Goal: Task Accomplishment & Management: Use online tool/utility

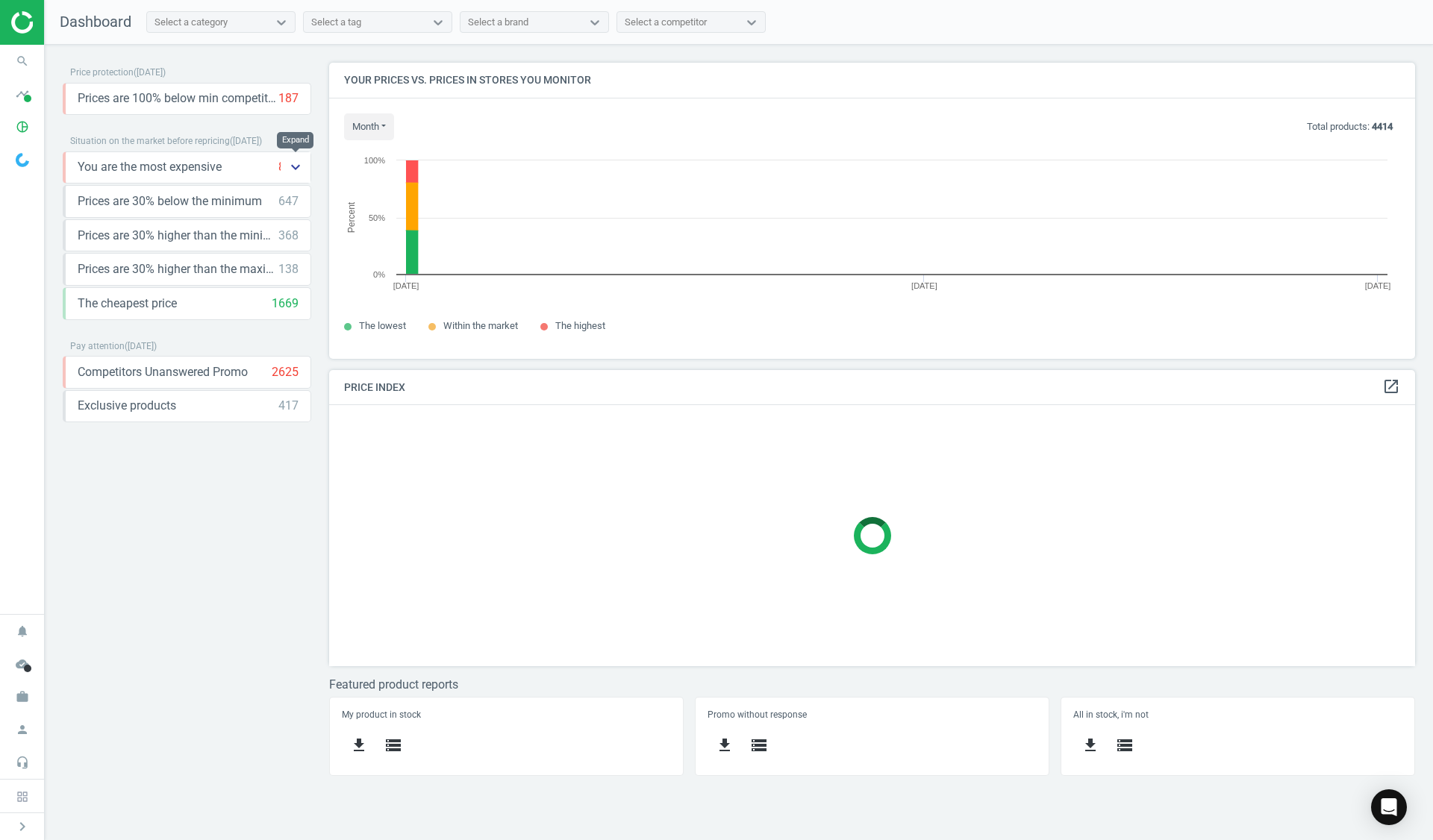
scroll to position [8, 8]
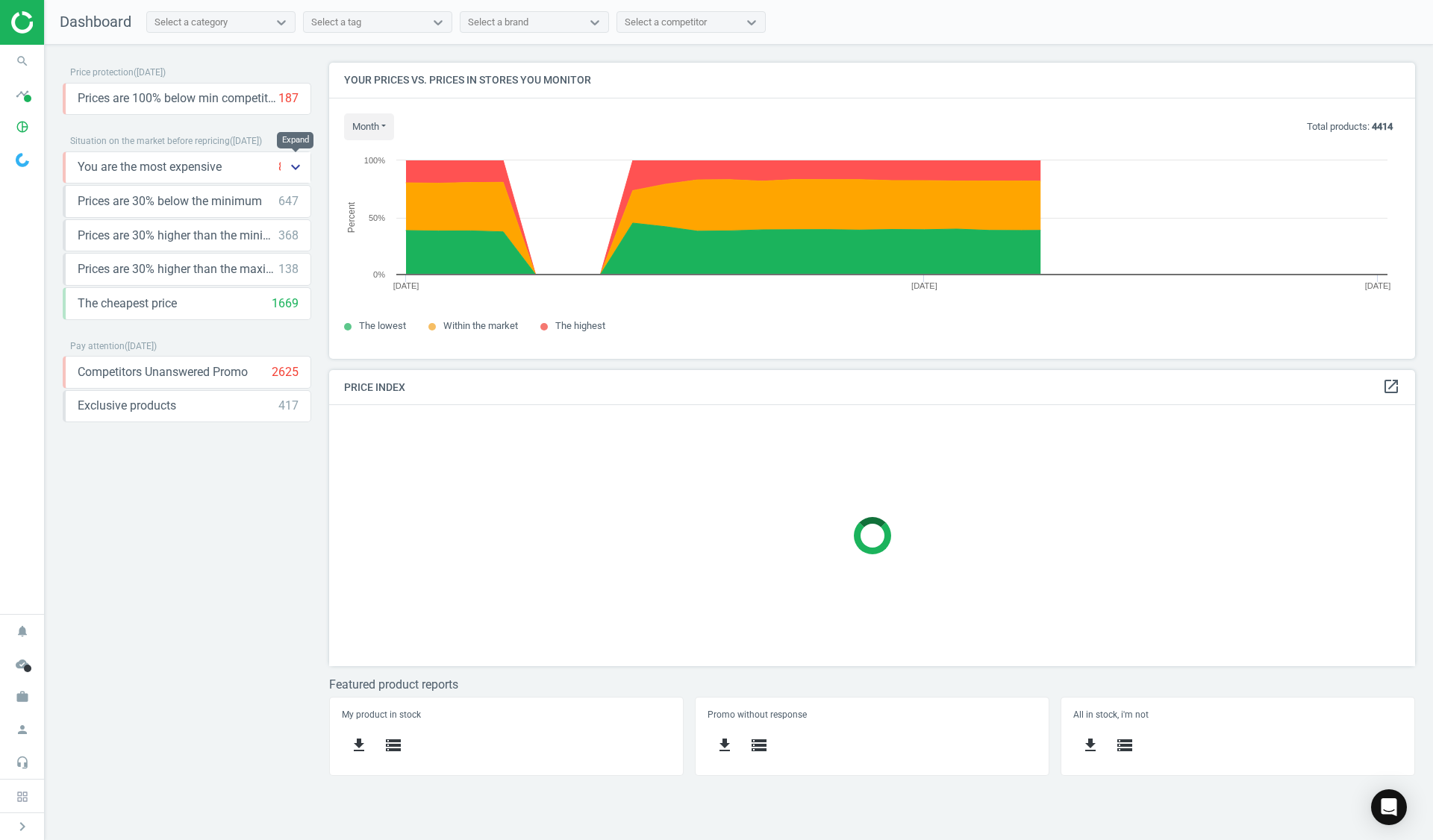
click at [303, 166] on icon "keyboard_arrow_down" at bounding box center [295, 167] width 18 height 18
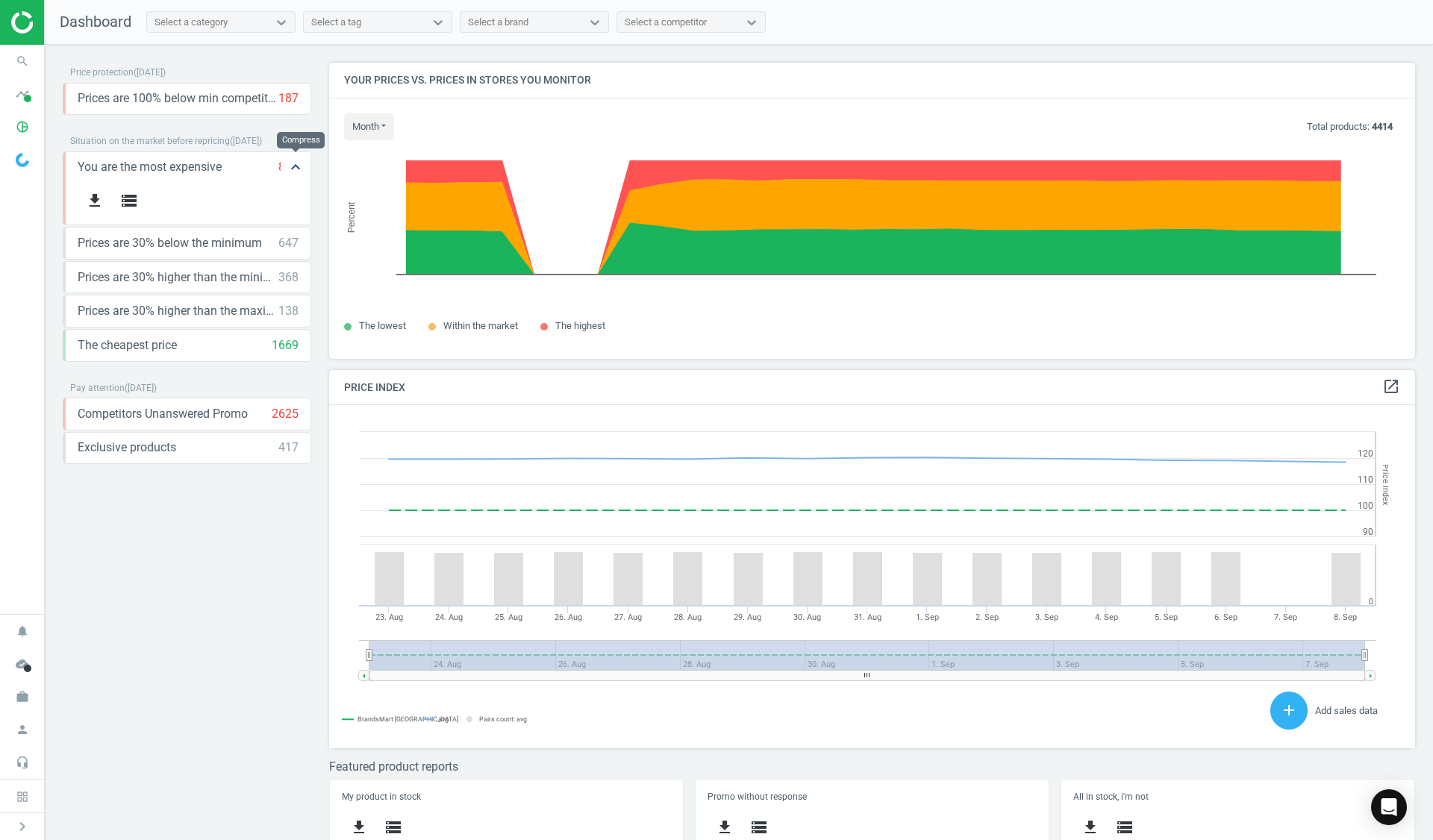
scroll to position [367, 1098]
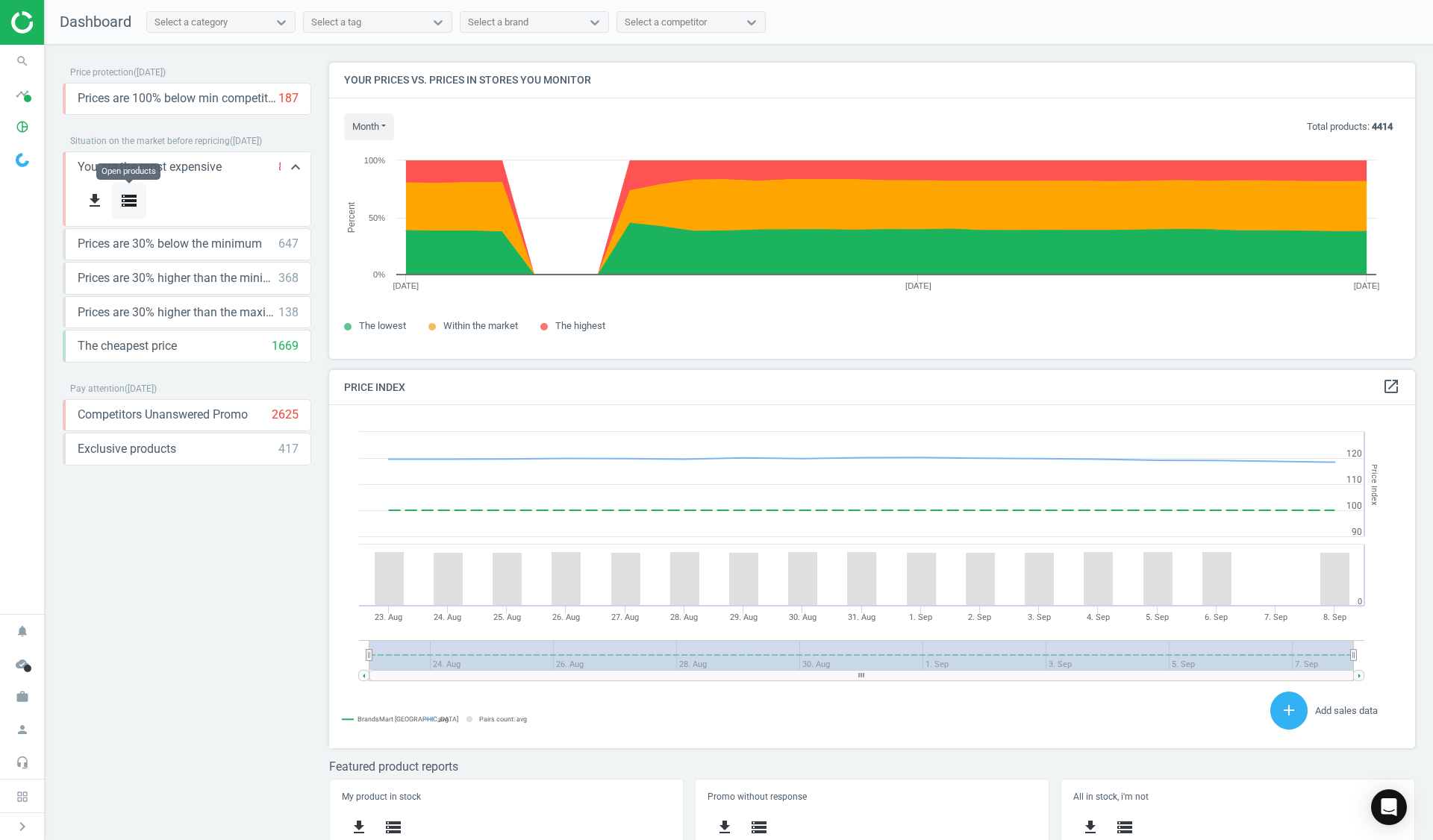
click at [129, 201] on icon "storage" at bounding box center [129, 200] width 18 height 18
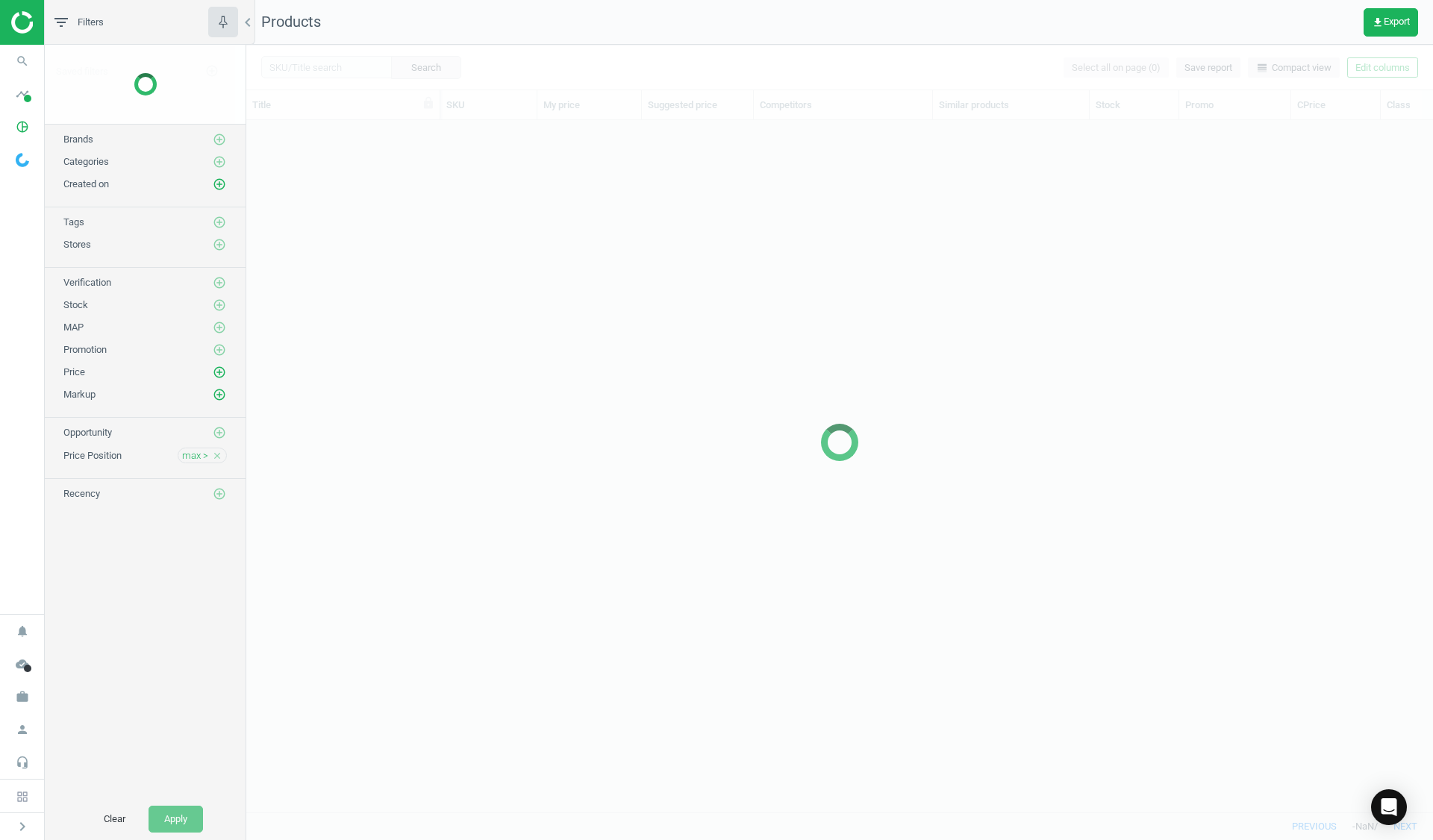
scroll to position [670, 1175]
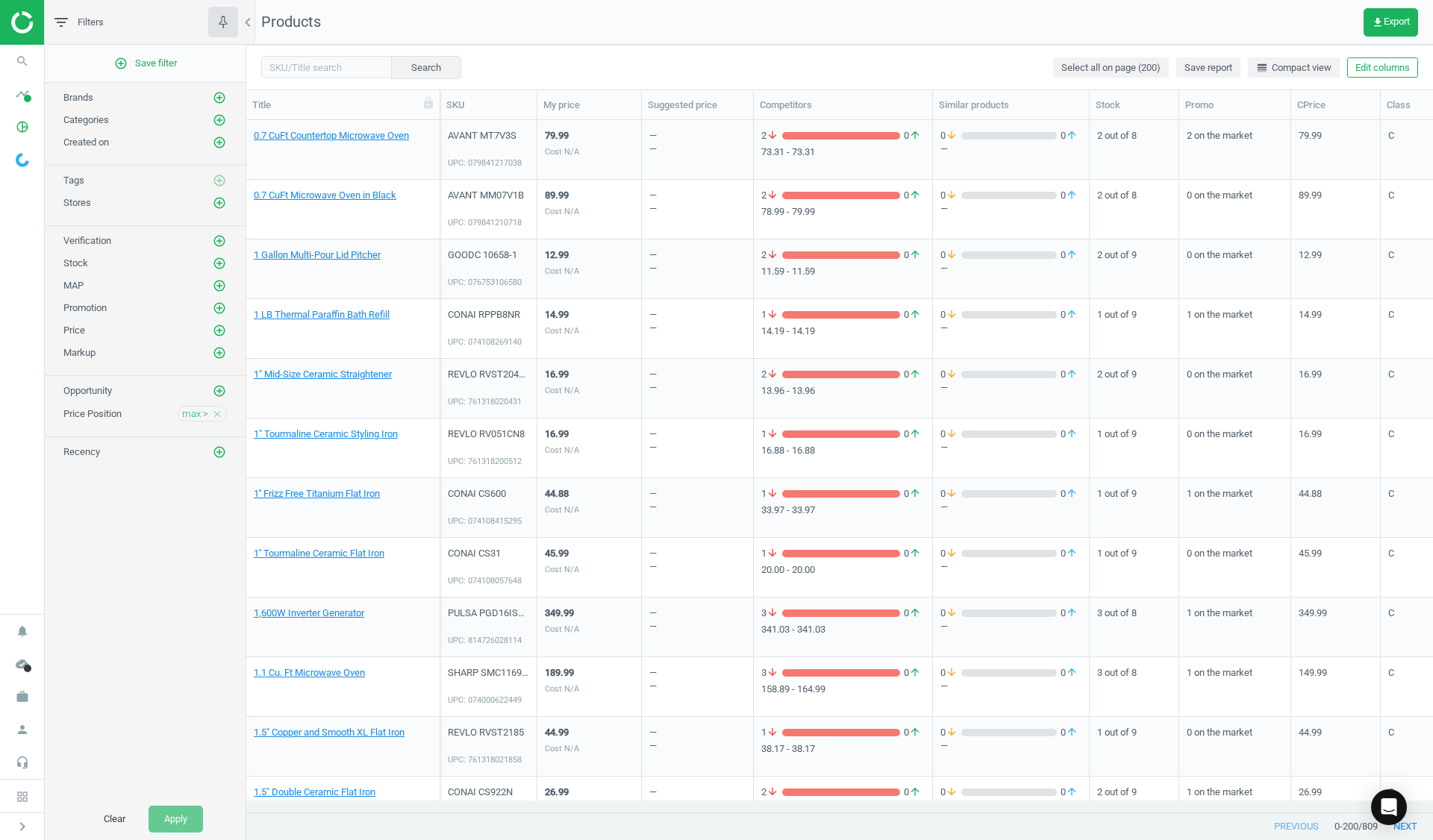
drag, startPoint x: 140, startPoint y: 120, endPoint x: 162, endPoint y: 120, distance: 22.0
click at [140, 120] on div "Categories add_circle_outline" at bounding box center [145, 120] width 163 height 15
click at [225, 122] on icon "add_circle_outline" at bounding box center [219, 119] width 13 height 13
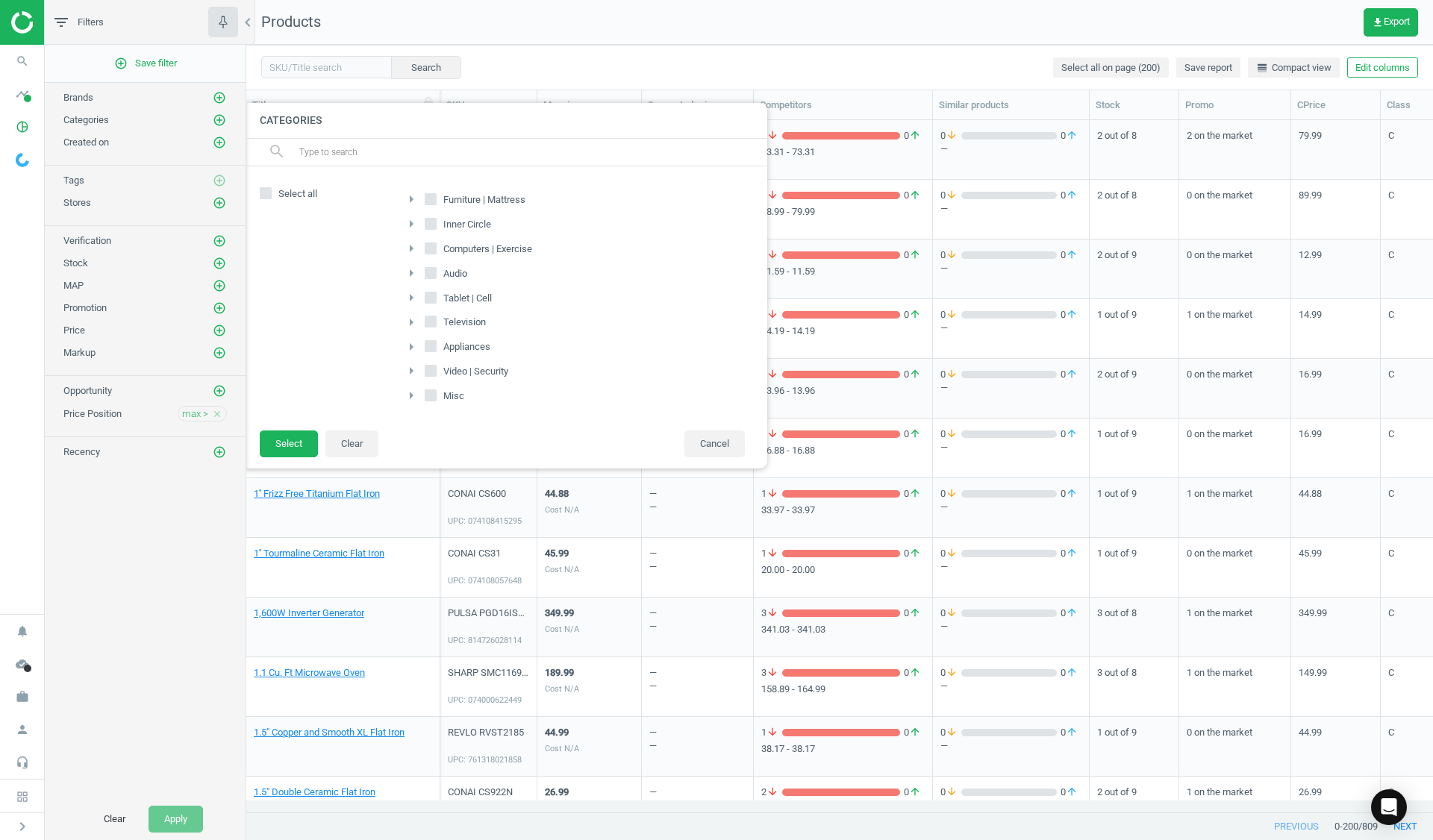
click at [435, 254] on icon at bounding box center [430, 248] width 12 height 12
click at [435, 253] on input "Computers | Exercise" at bounding box center [431, 248] width 9 height 9
checkbox input "true"
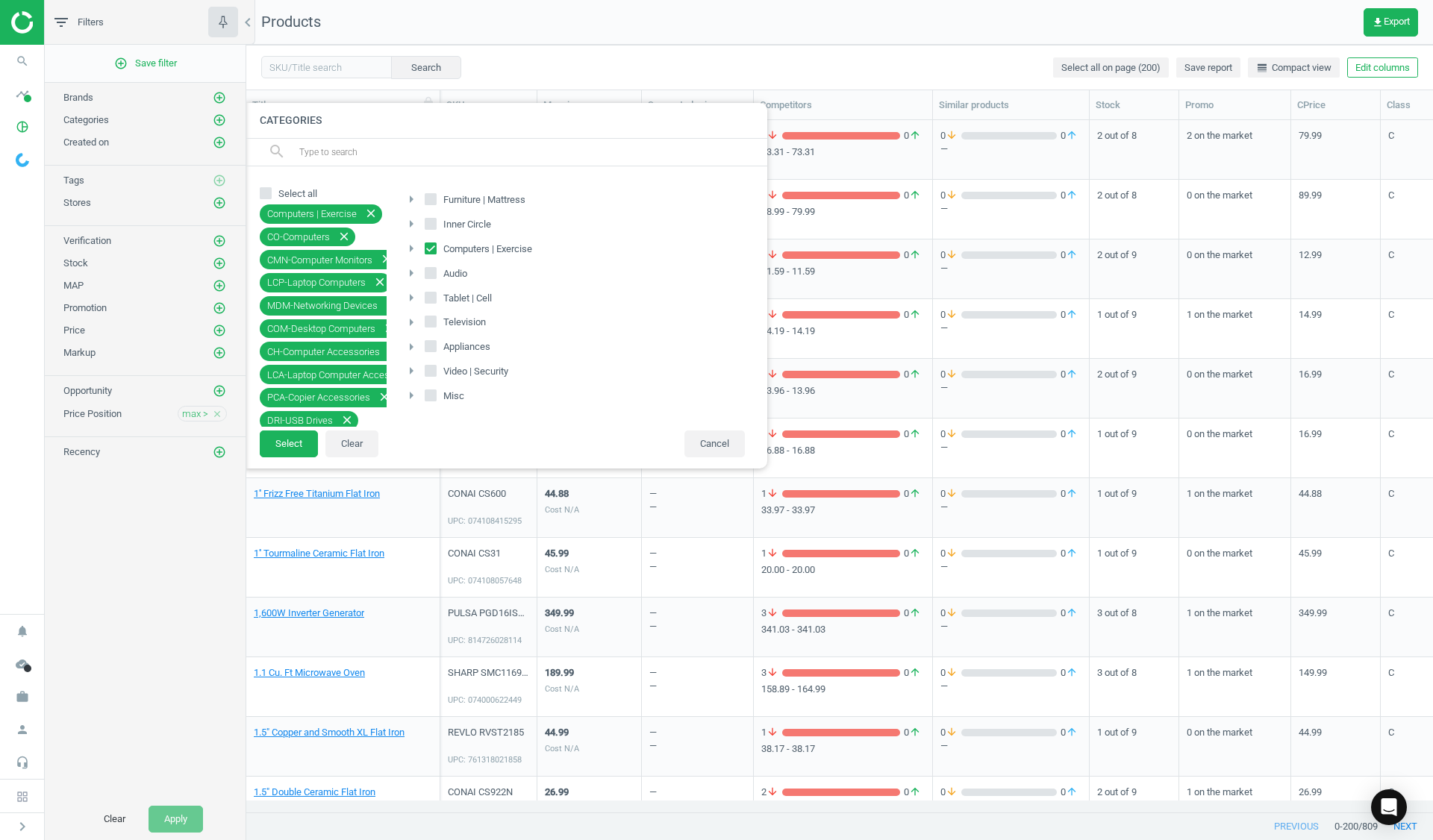
click at [433, 298] on input "Tablet | Cell" at bounding box center [431, 298] width 9 height 9
checkbox input "true"
click at [430, 373] on input "Video | Security" at bounding box center [431, 371] width 9 height 9
checkbox input "true"
click at [289, 441] on button "Select" at bounding box center [289, 444] width 58 height 27
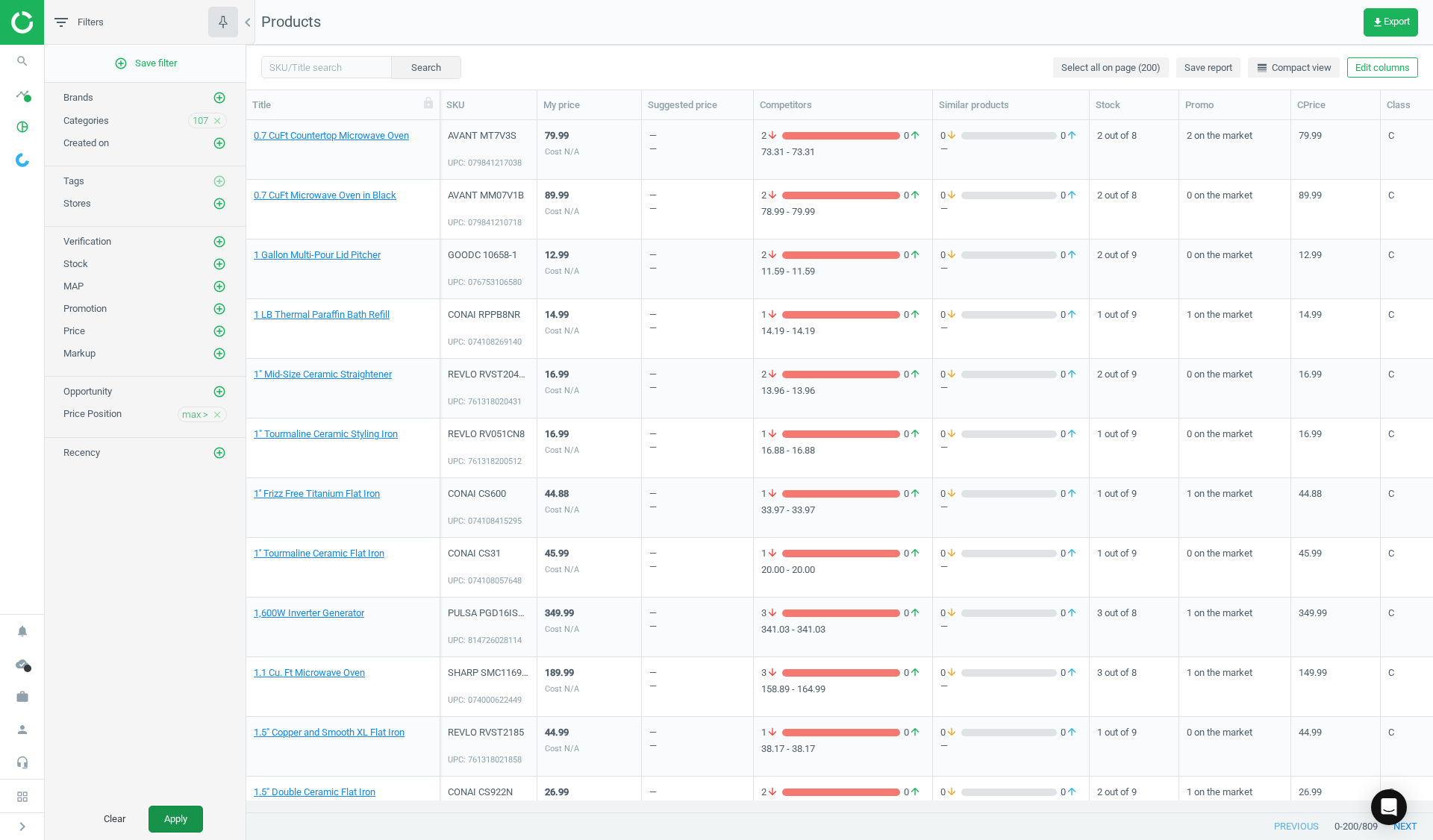
click at [170, 820] on button "Apply" at bounding box center [175, 820] width 54 height 27
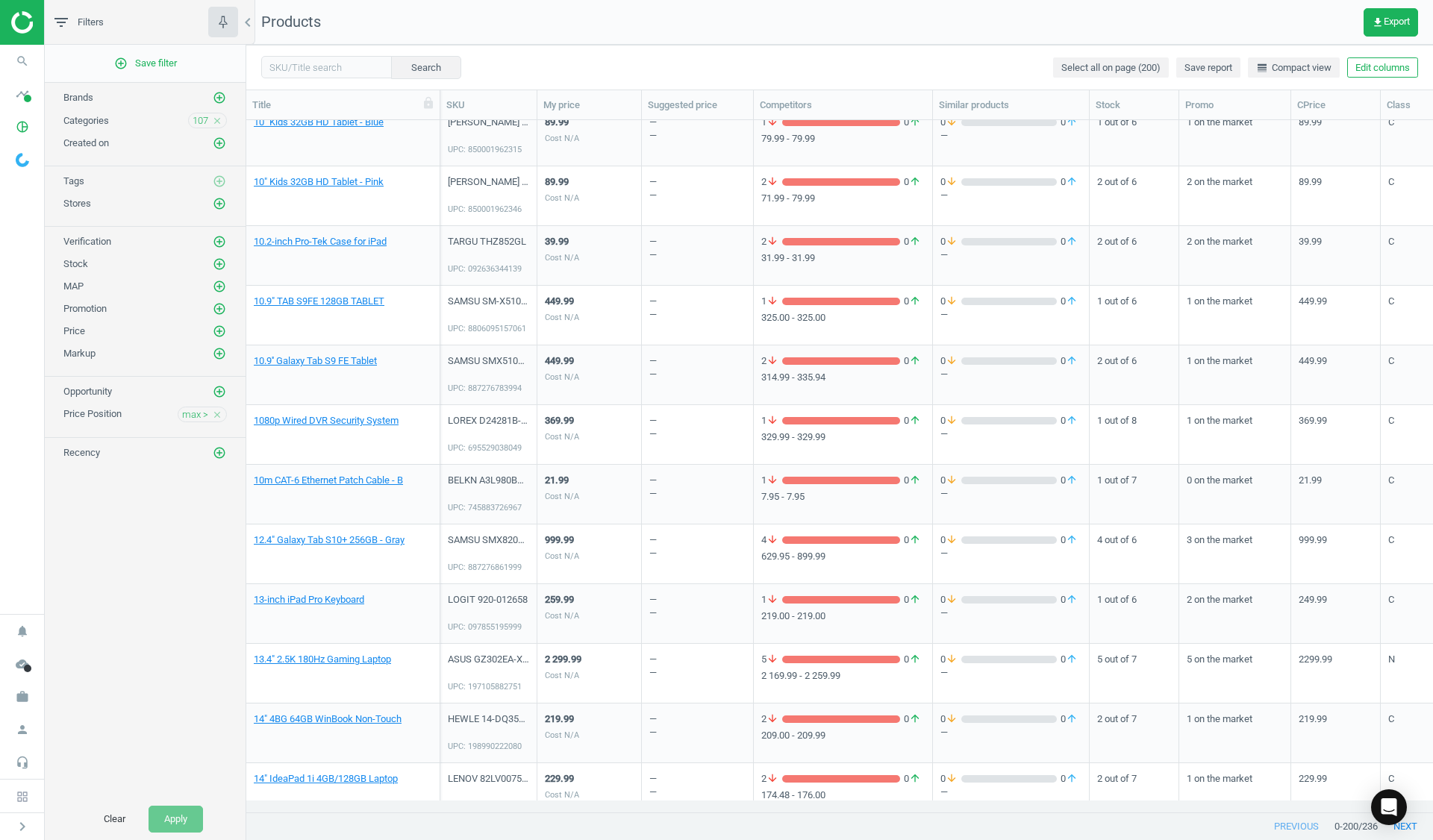
scroll to position [149, 0]
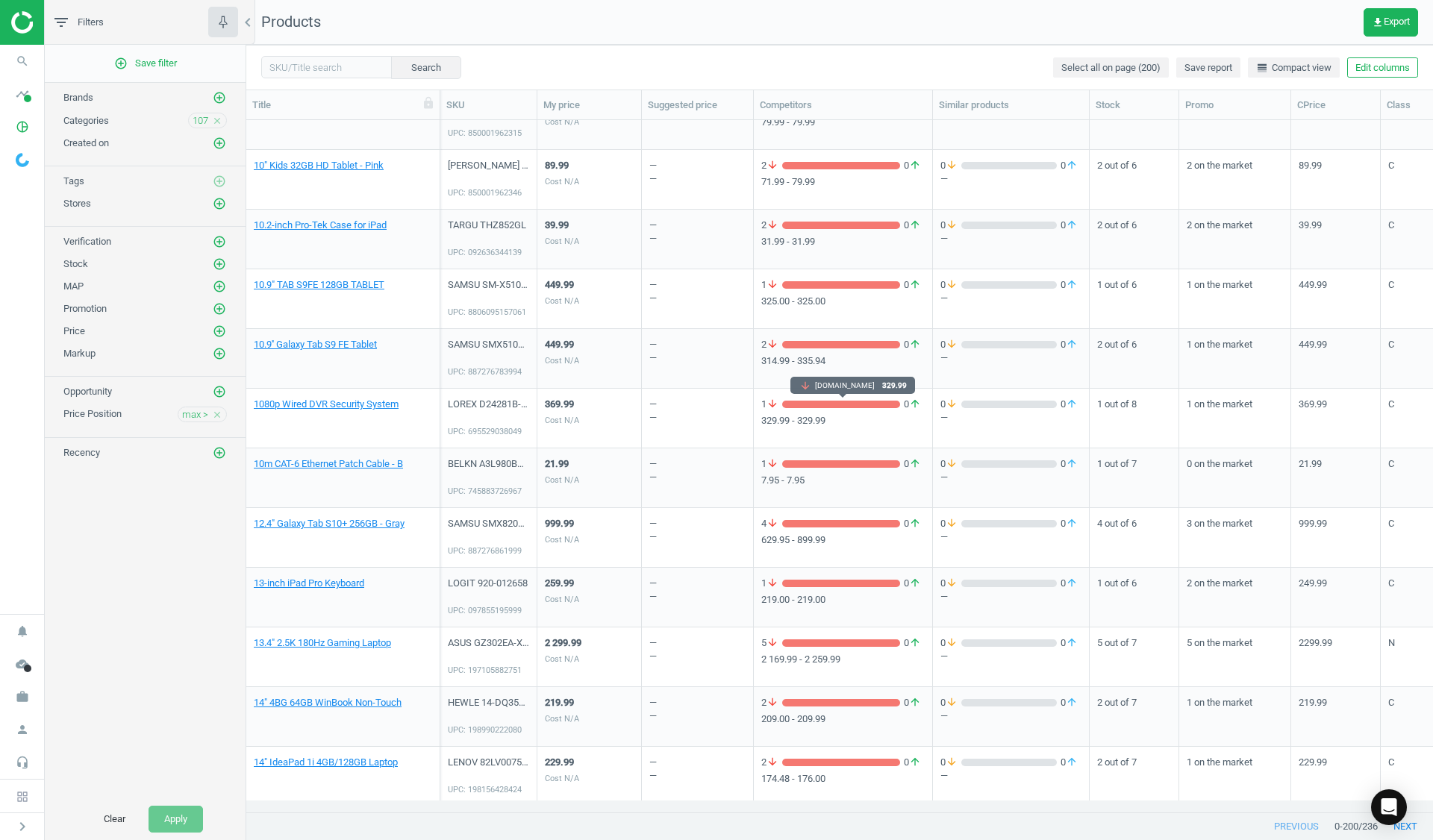
click at [851, 409] on div "1 arrow_downward 0 arrow_upward" at bounding box center [843, 404] width 163 height 13
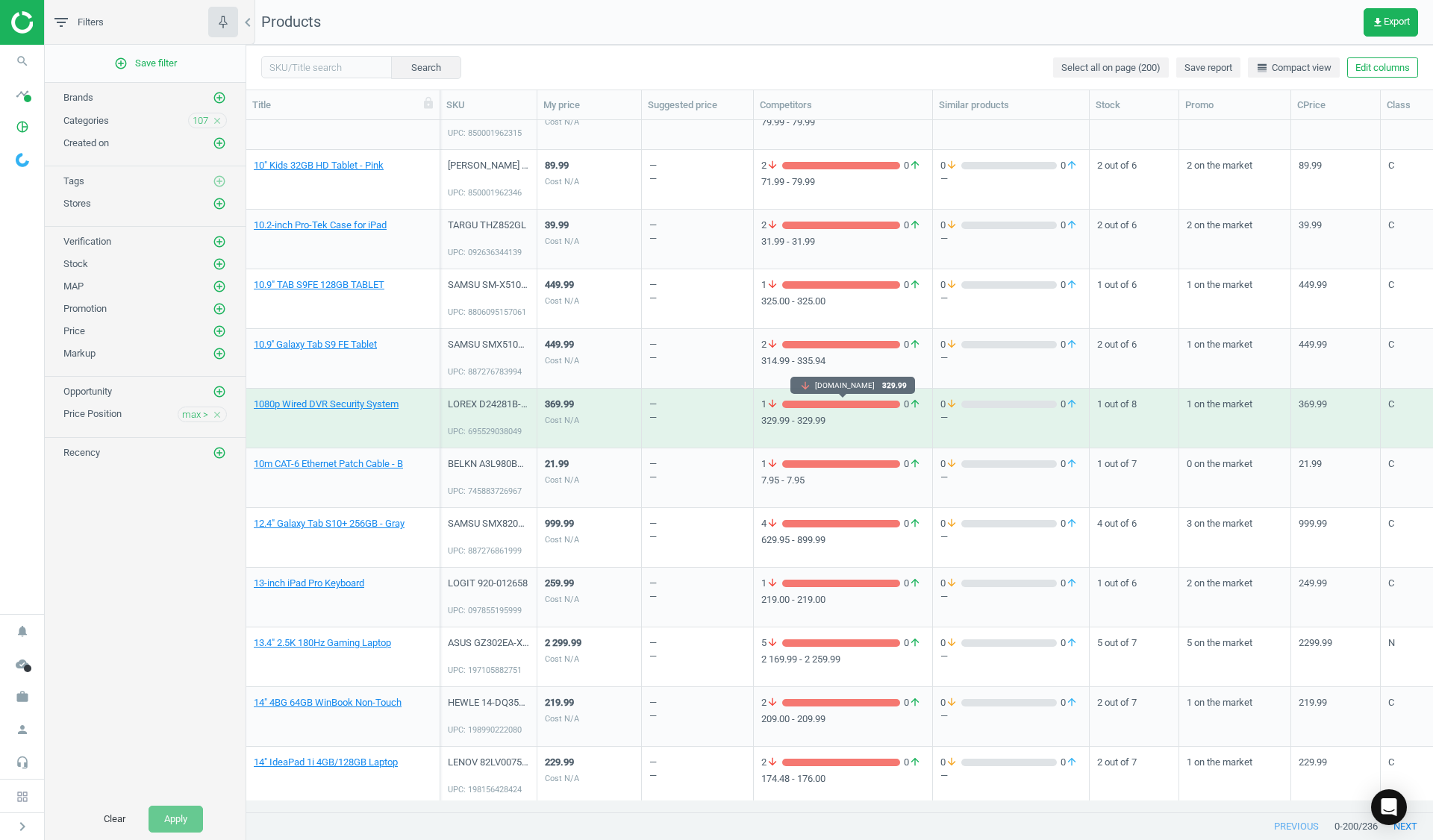
click at [853, 402] on div "grid" at bounding box center [841, 404] width 118 height 8
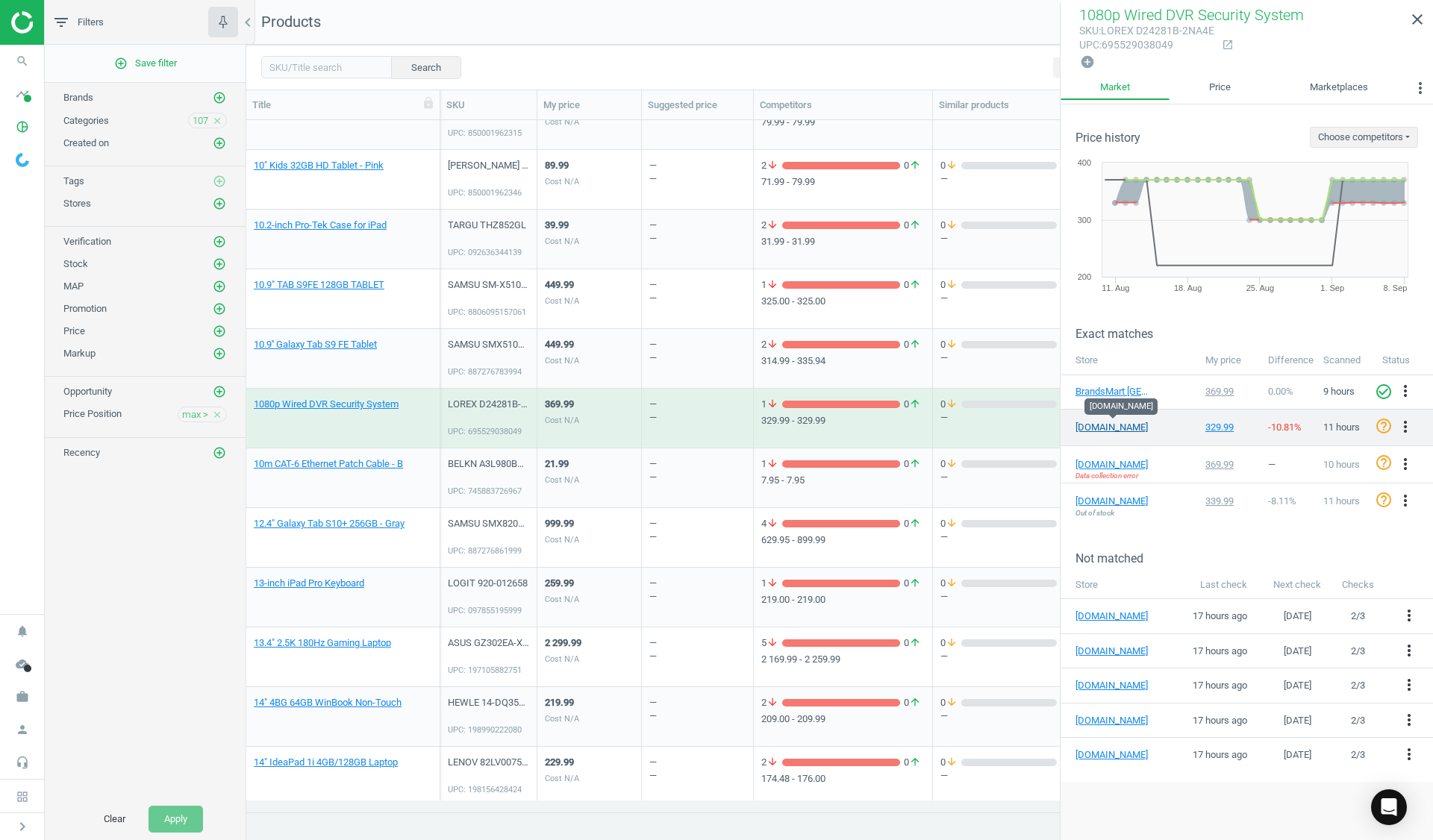
click at [1088, 423] on link "amazon.com" at bounding box center [1113, 427] width 75 height 13
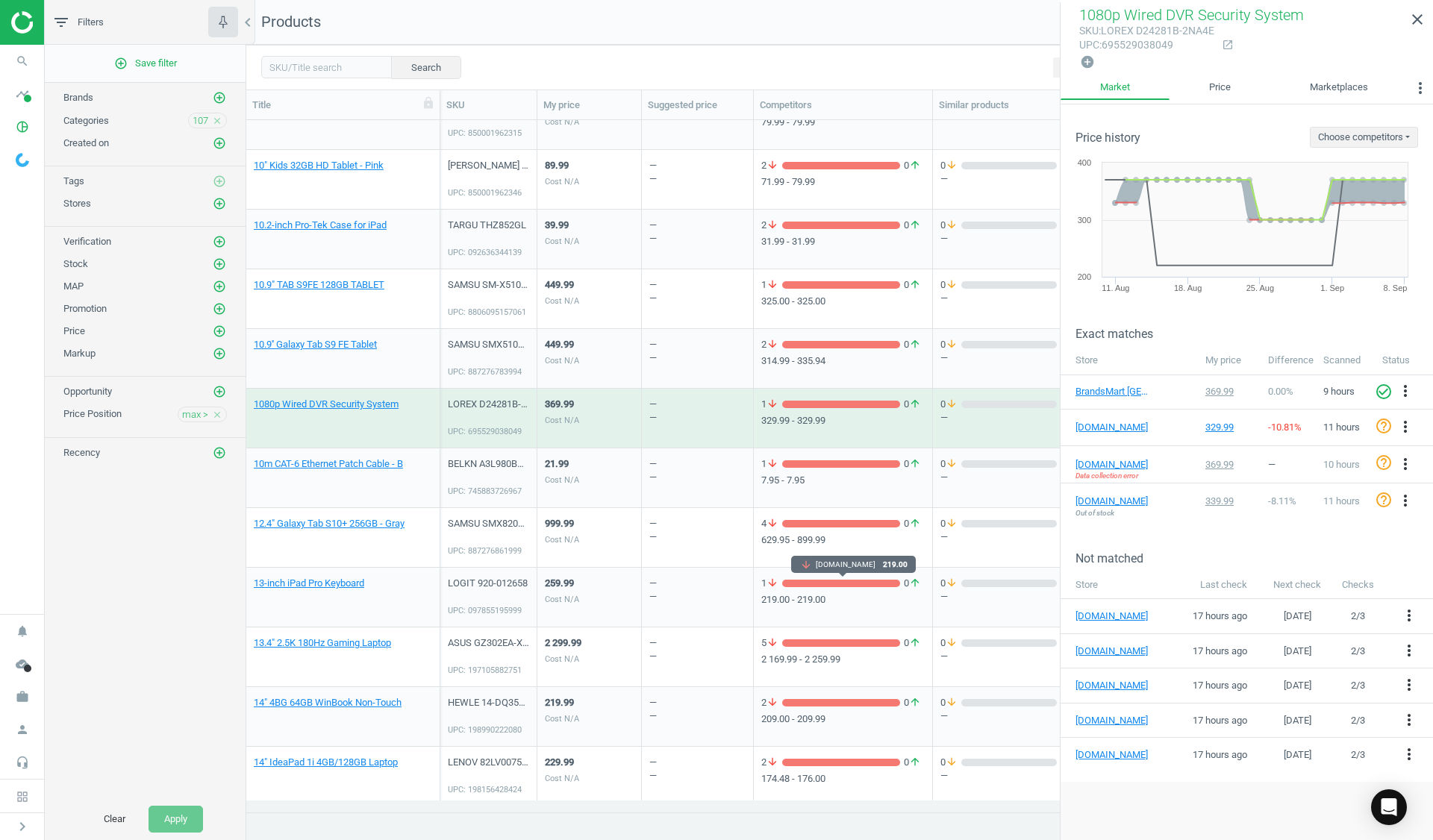
click at [868, 585] on div "grid" at bounding box center [841, 584] width 118 height 8
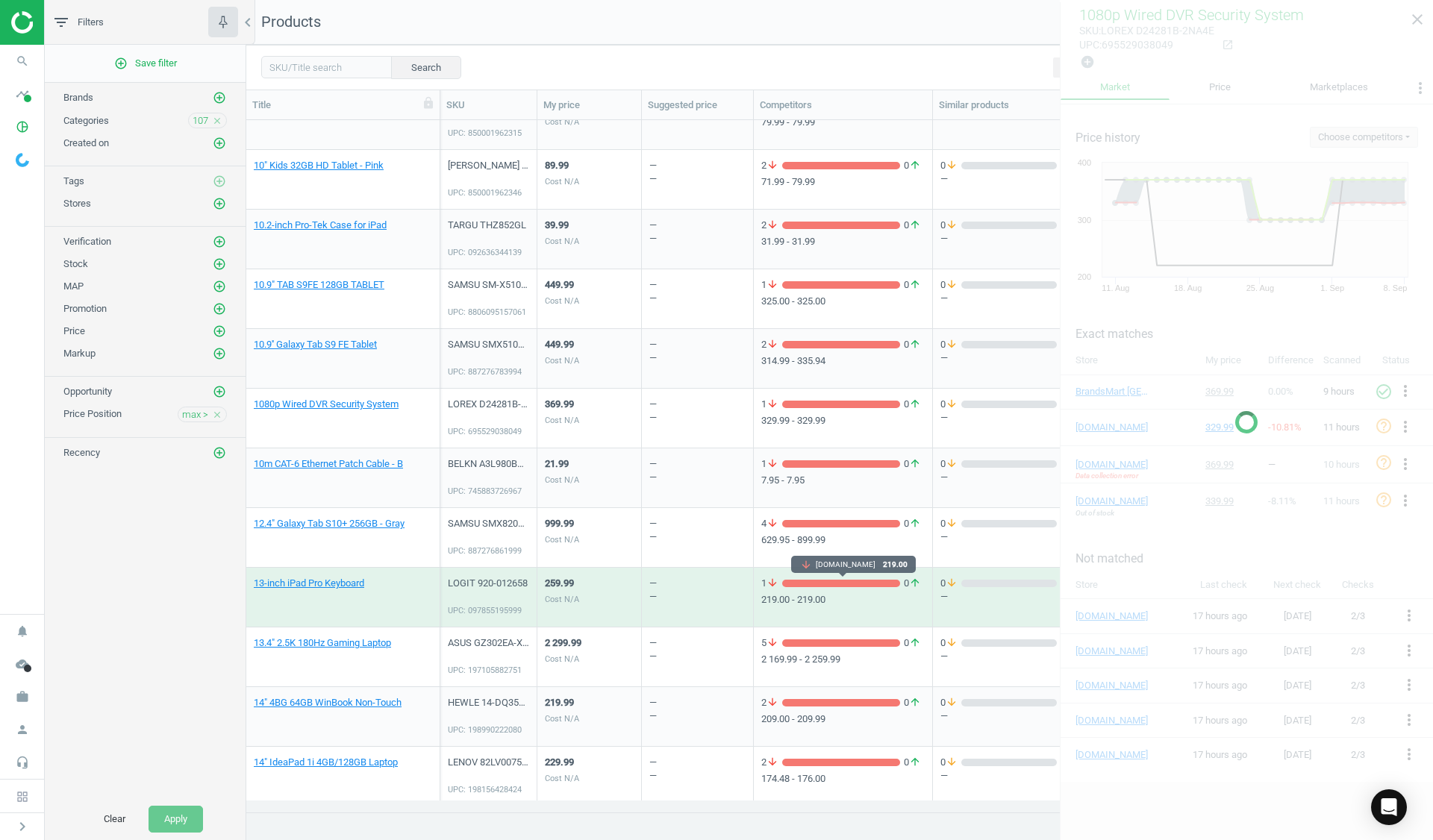
click at [868, 585] on div "grid" at bounding box center [841, 584] width 118 height 8
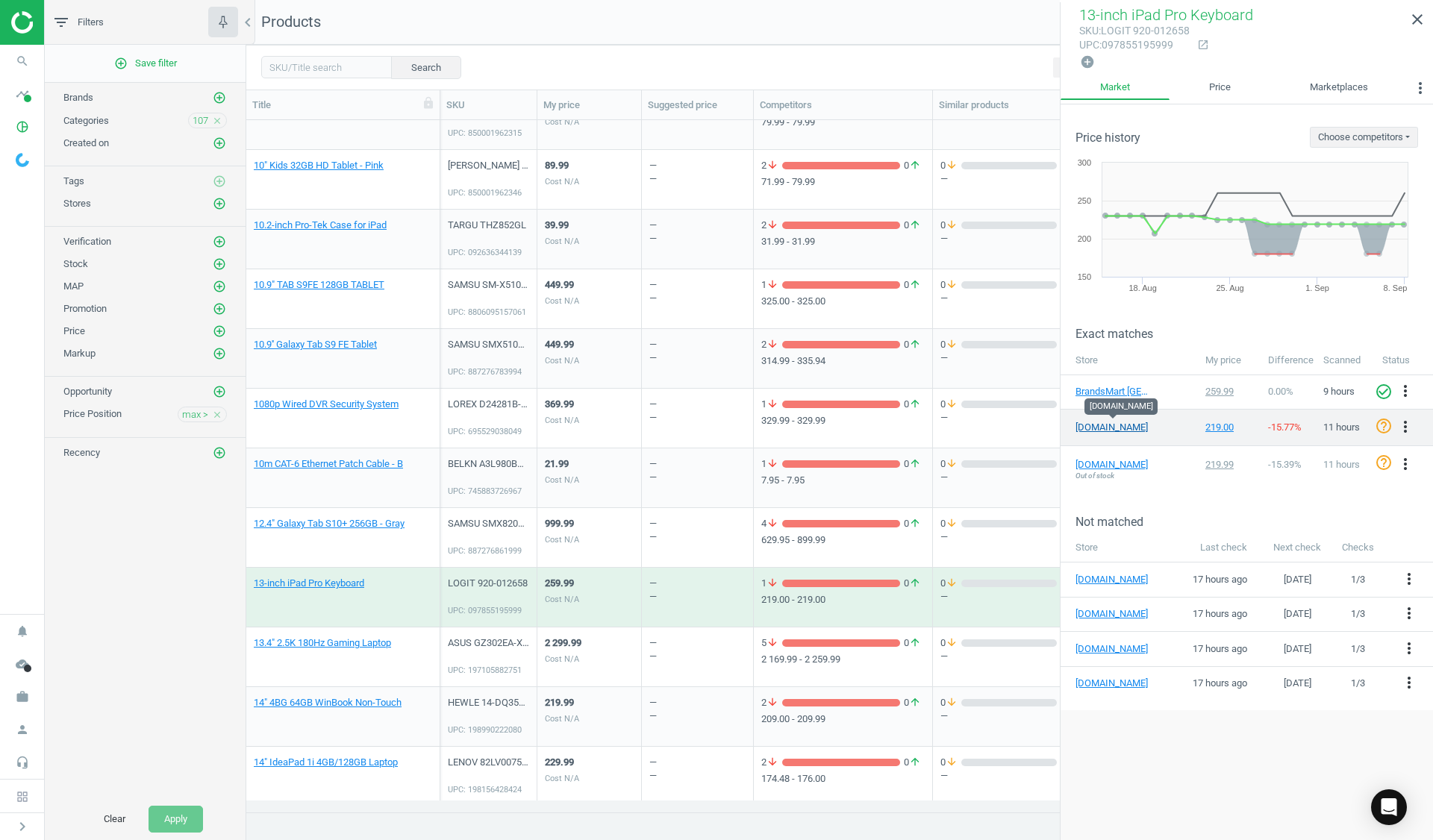
click at [1109, 426] on link "amazon.com" at bounding box center [1113, 427] width 75 height 13
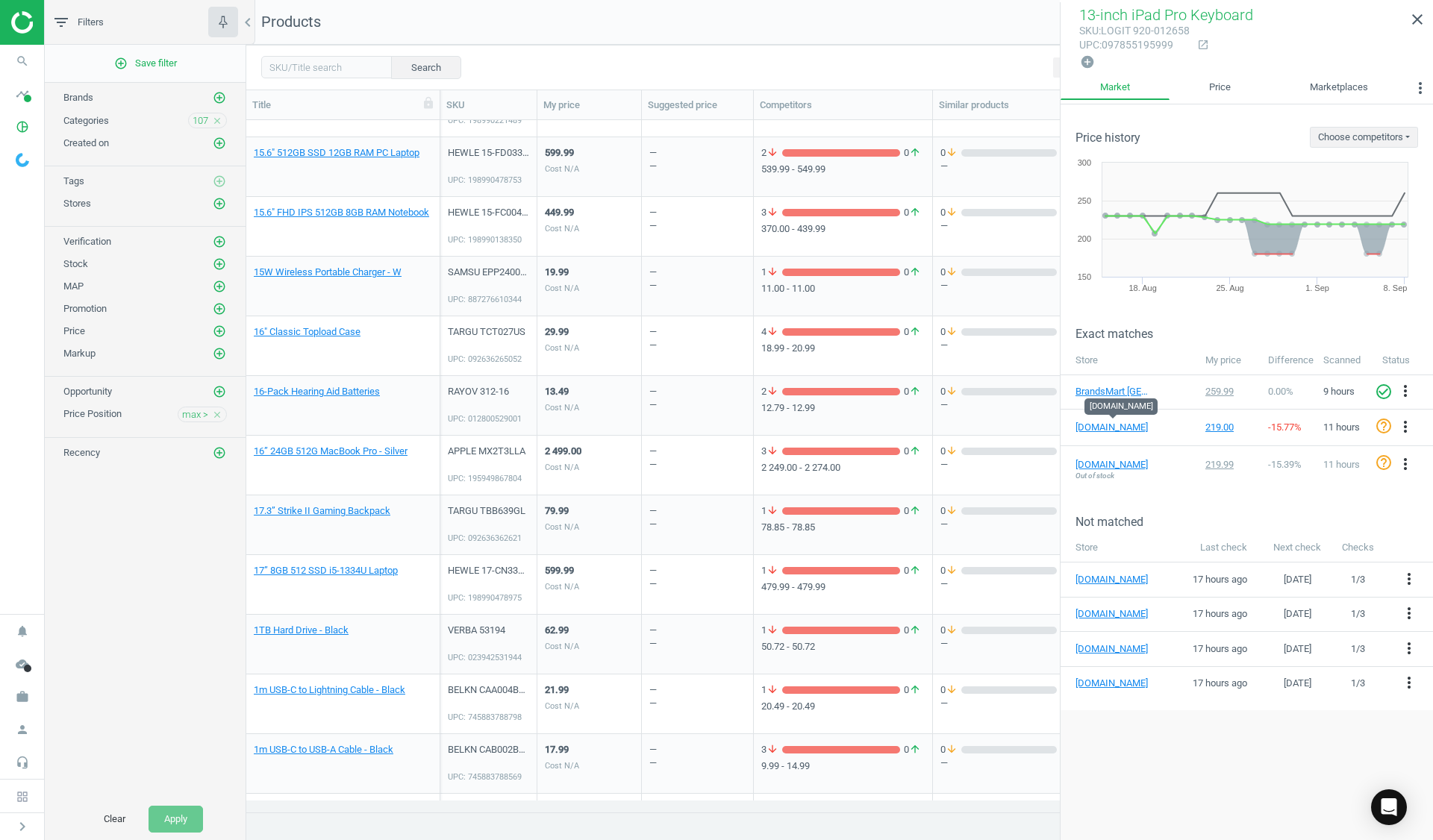
scroll to position [1194, 0]
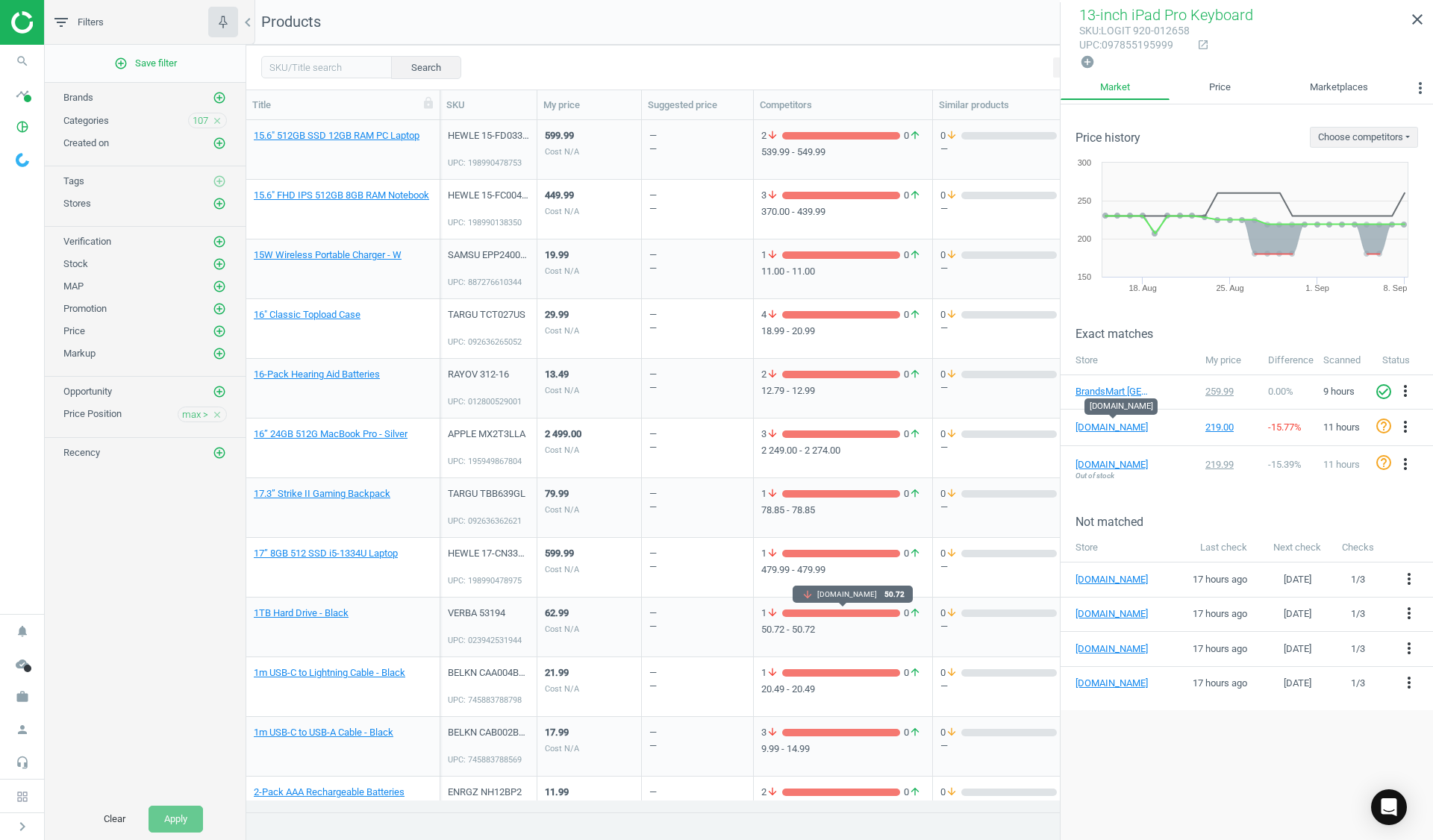
click at [809, 612] on div "grid" at bounding box center [841, 614] width 118 height 8
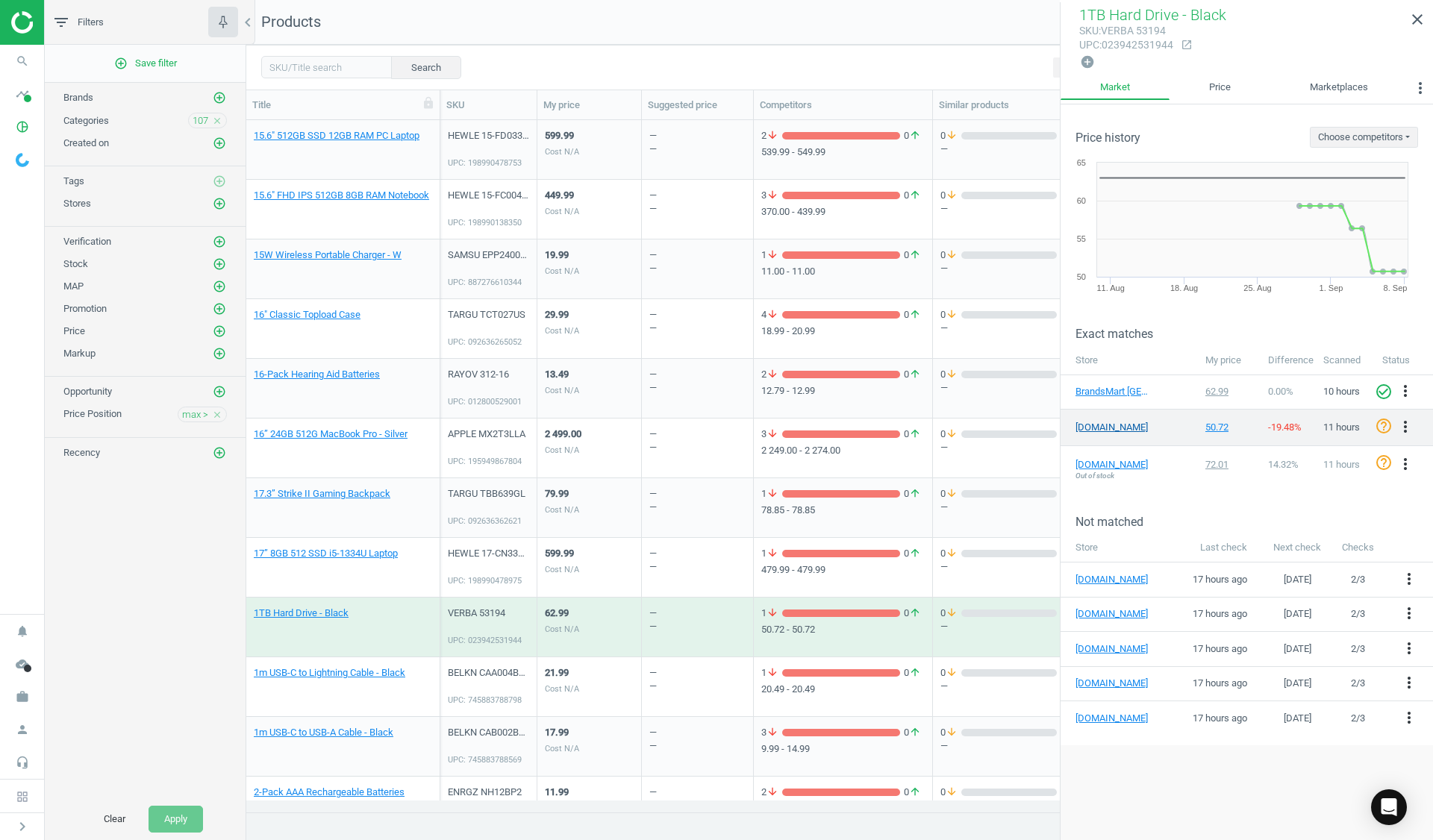
click at [1109, 418] on body "Group 2 Created with Sketch. ic/cloud_download/grey600 Created with Sketch. gra…" at bounding box center [716, 420] width 1433 height 840
click at [1099, 429] on link "amazon.com" at bounding box center [1113, 427] width 75 height 13
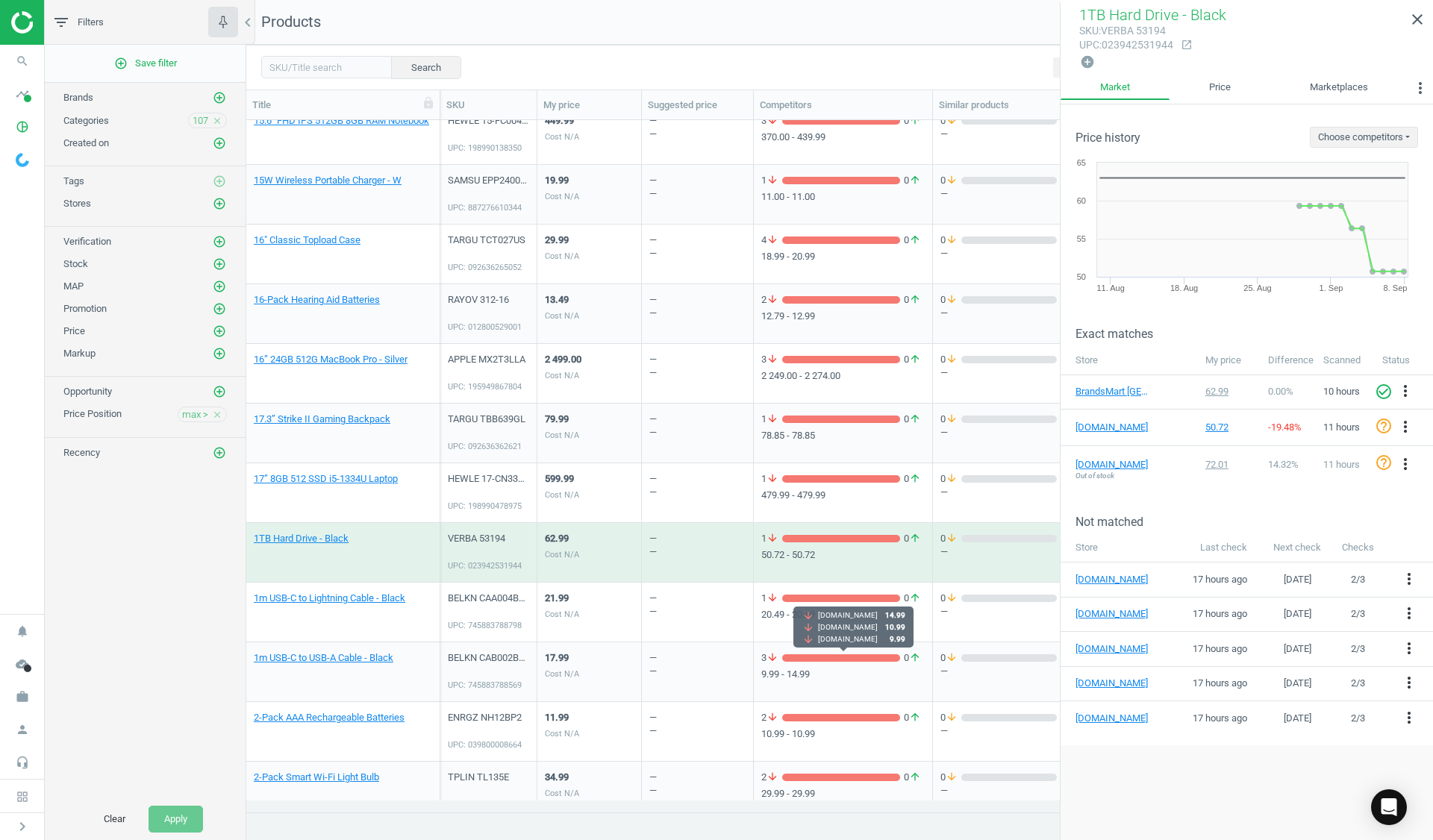
click at [829, 658] on div "grid" at bounding box center [841, 659] width 118 height 8
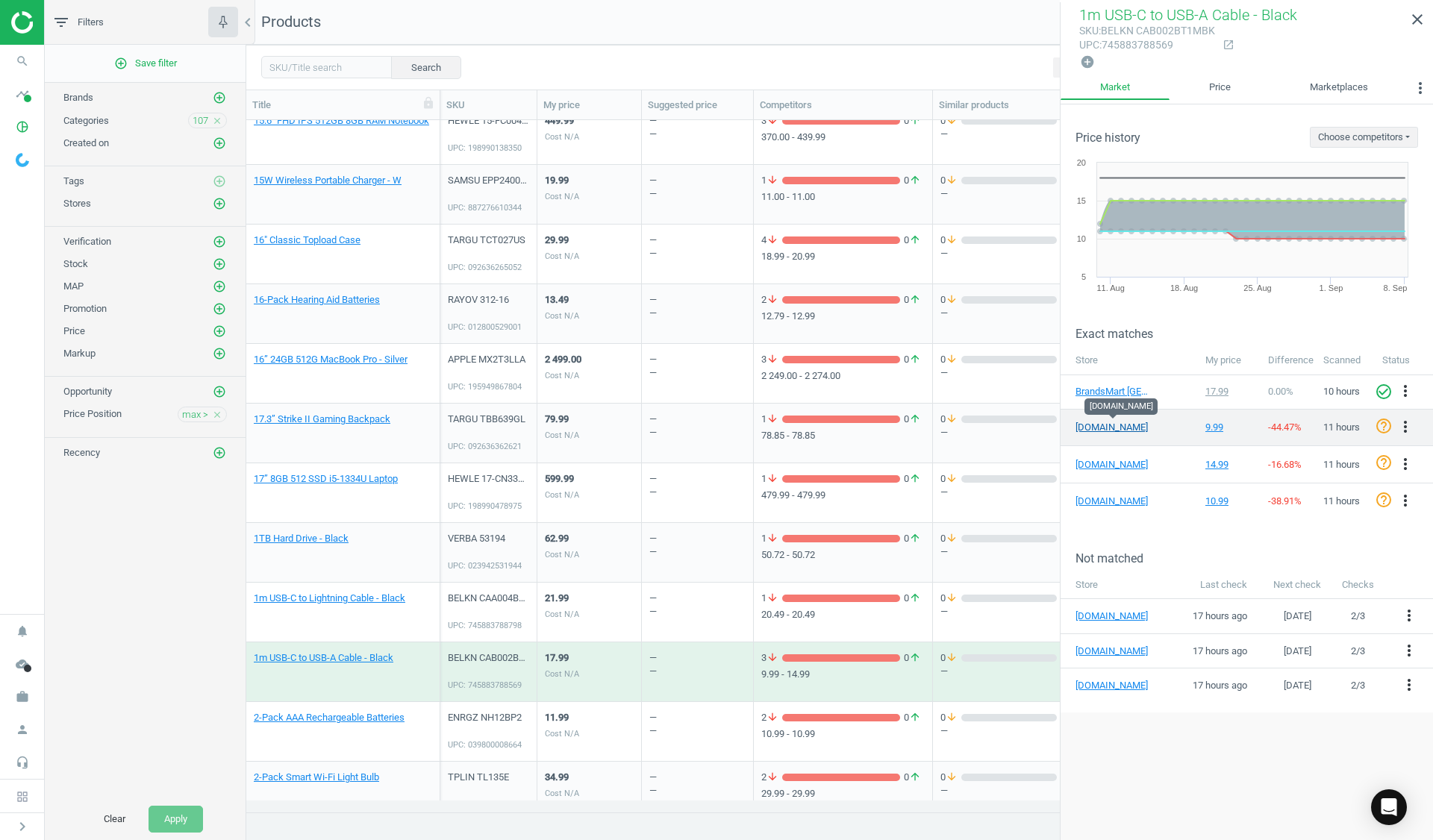
click at [1099, 426] on link "amazon.com" at bounding box center [1113, 427] width 75 height 13
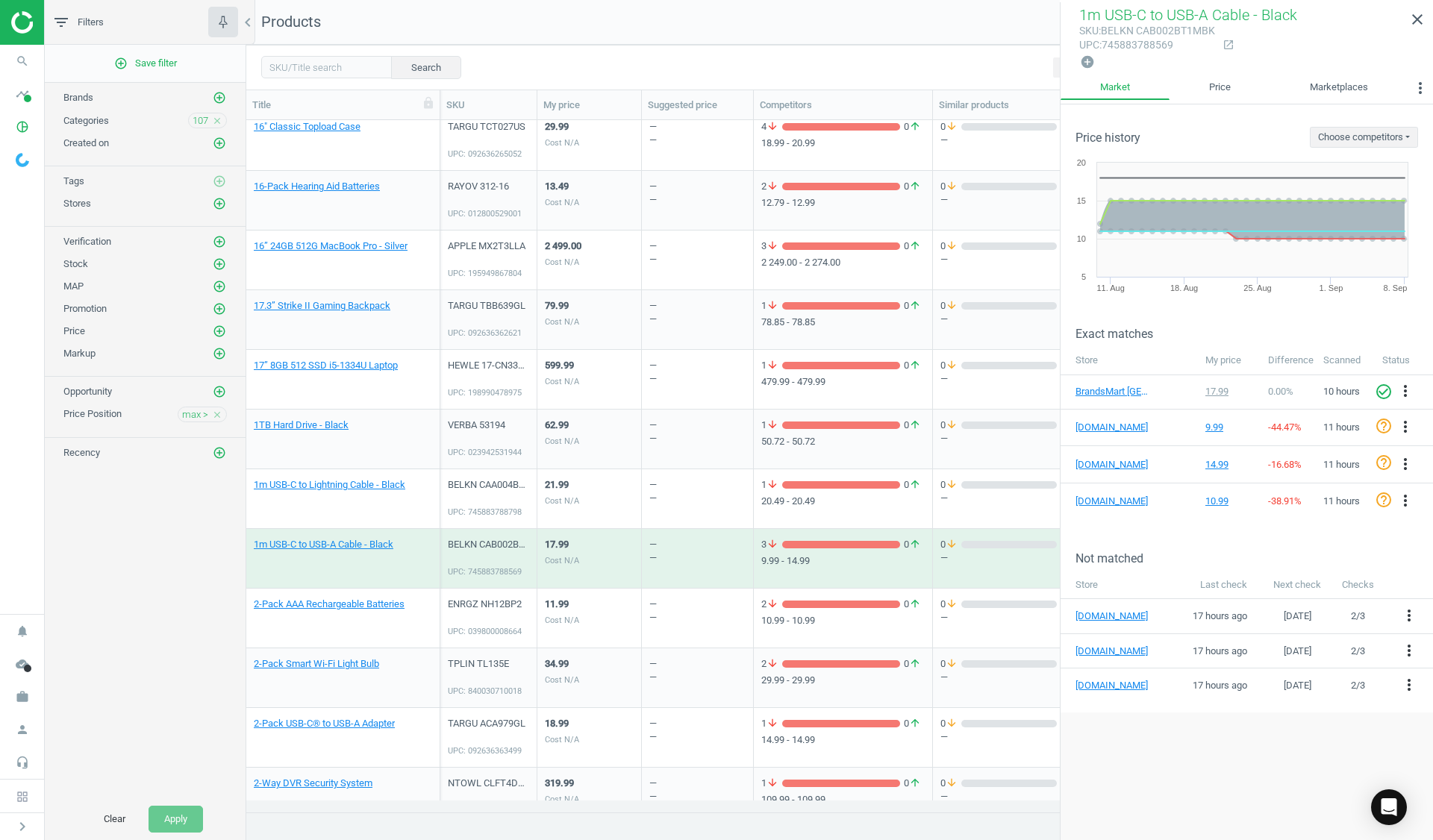
scroll to position [1418, 0]
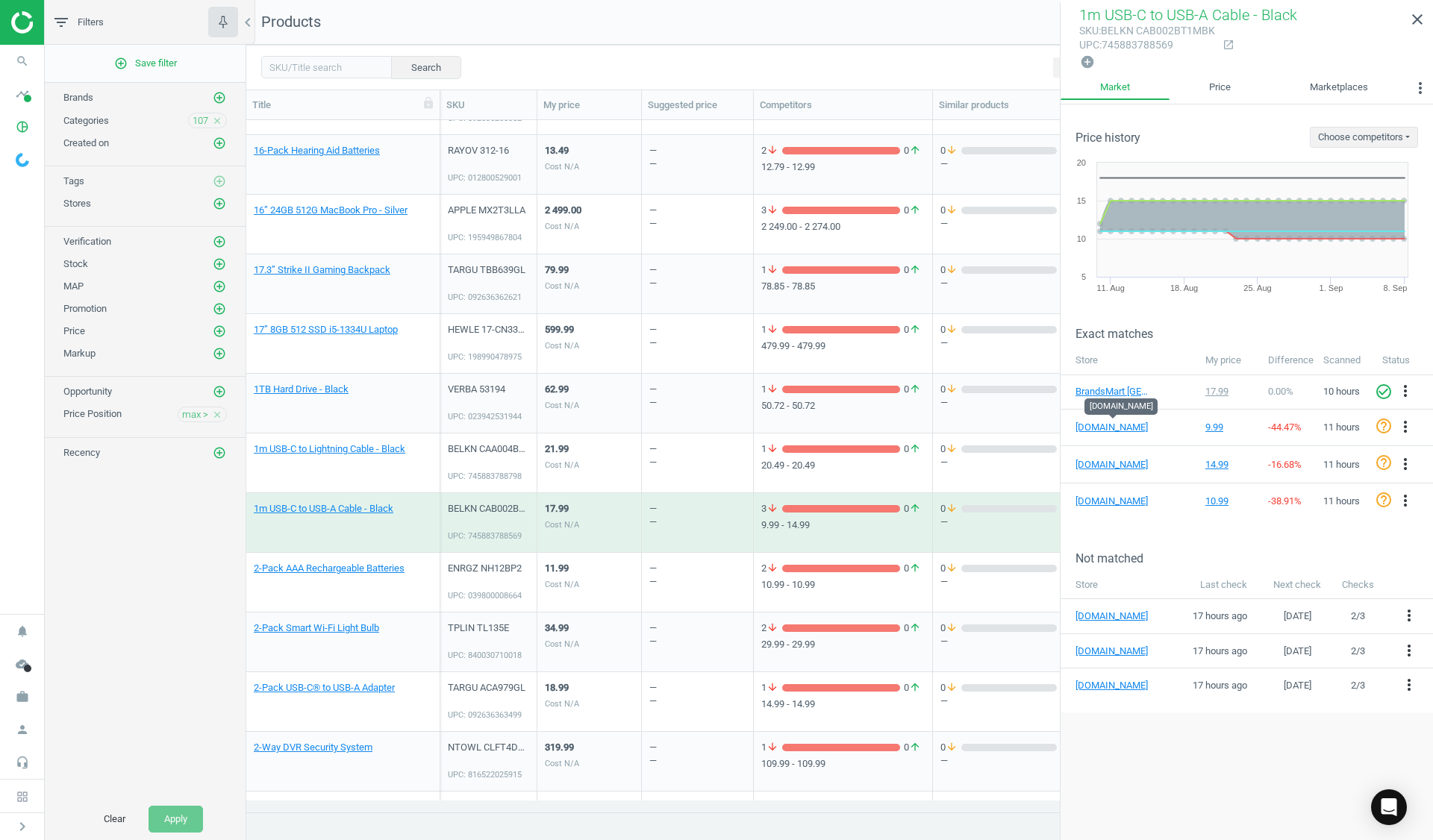
click at [824, 621] on div "2 arrow_downward 0 arrow_upward 29.99 - 29.99" at bounding box center [843, 641] width 163 height 56
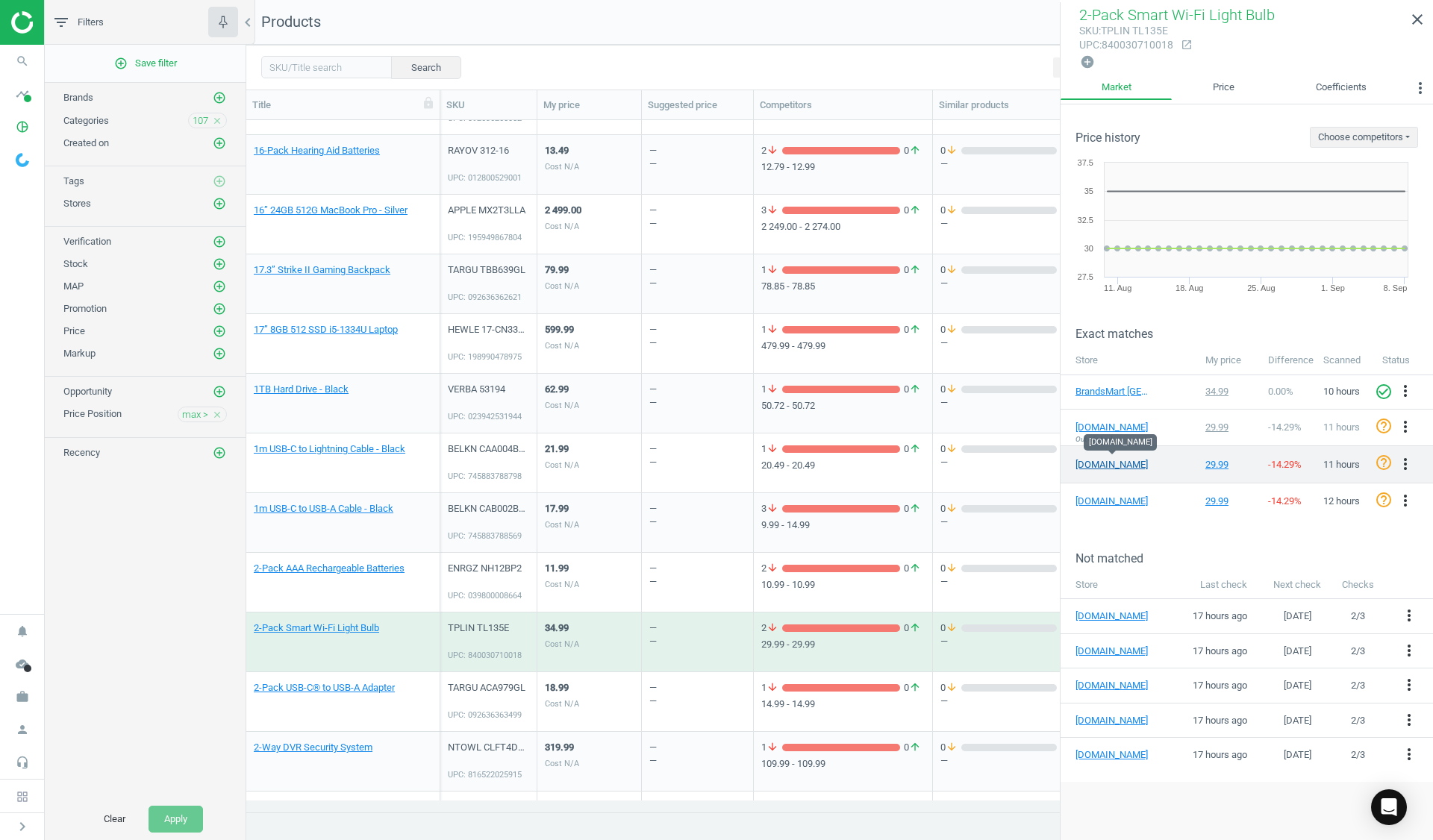
click at [1108, 458] on link "bestbuy.com" at bounding box center [1113, 465] width 75 height 13
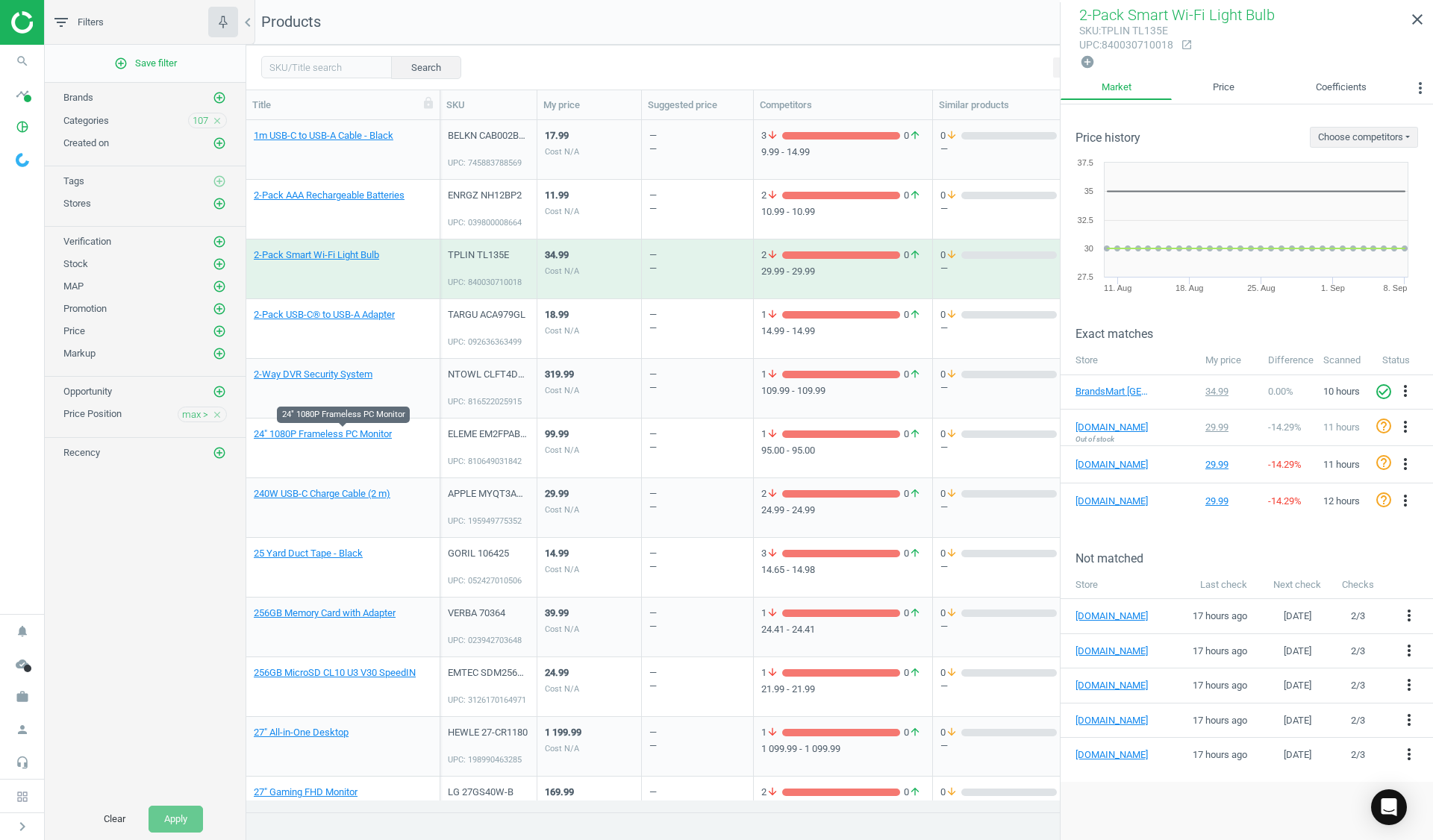
scroll to position [1866, 0]
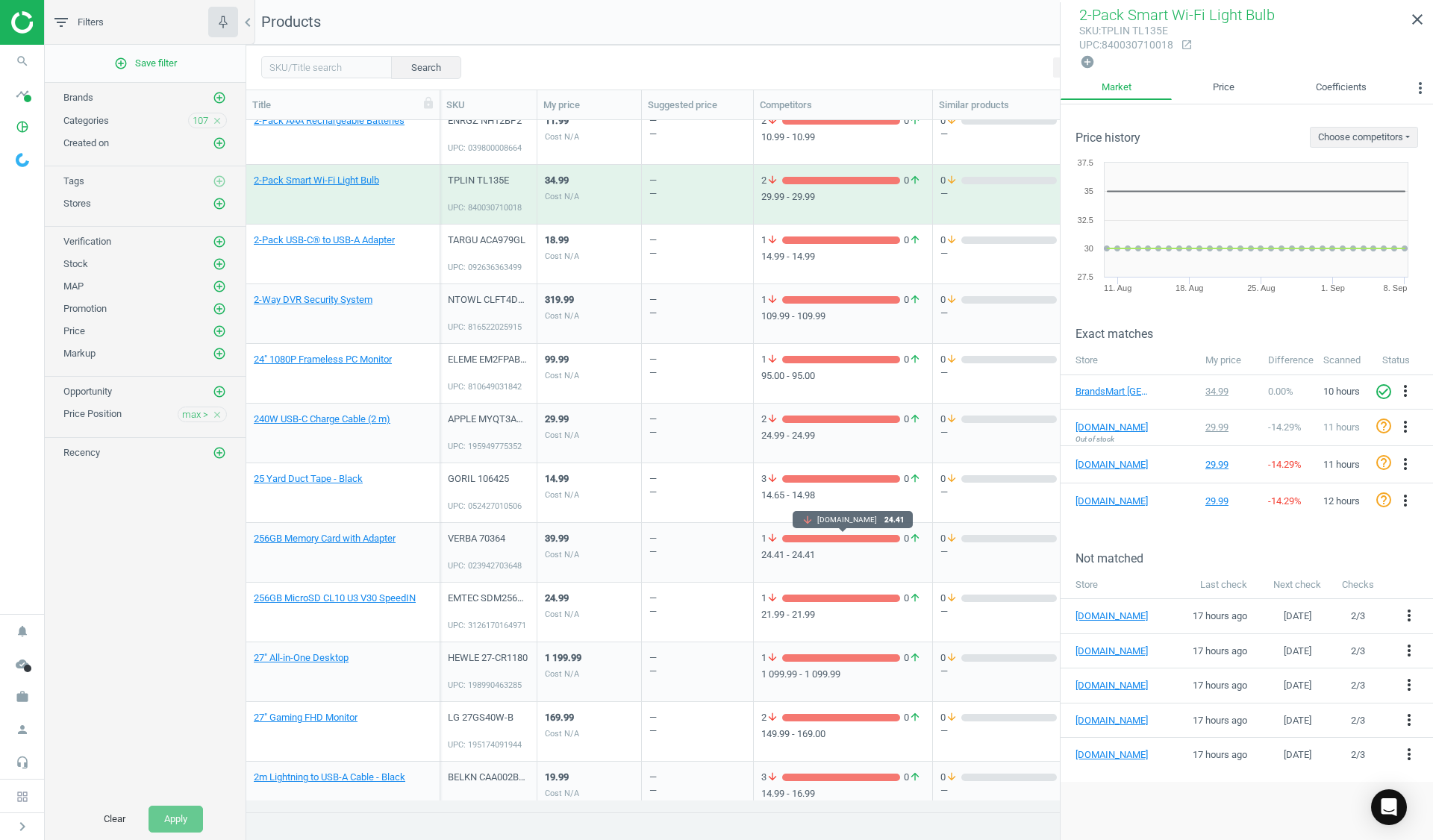
click at [837, 538] on div "grid" at bounding box center [841, 539] width 118 height 8
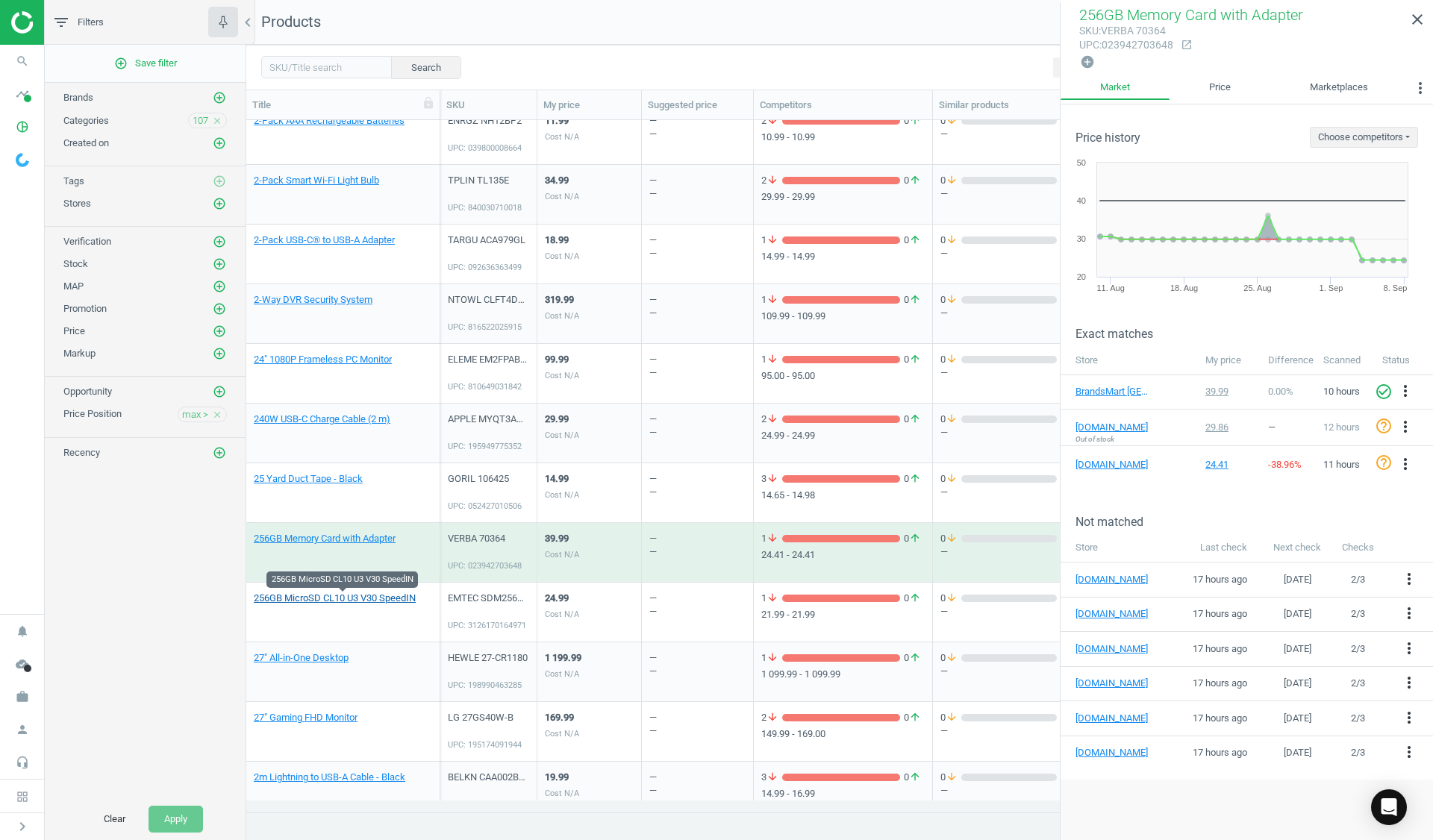
click at [340, 602] on link "256GB MicroSD CL10 U3 V30 SpeedIN" at bounding box center [334, 598] width 162 height 13
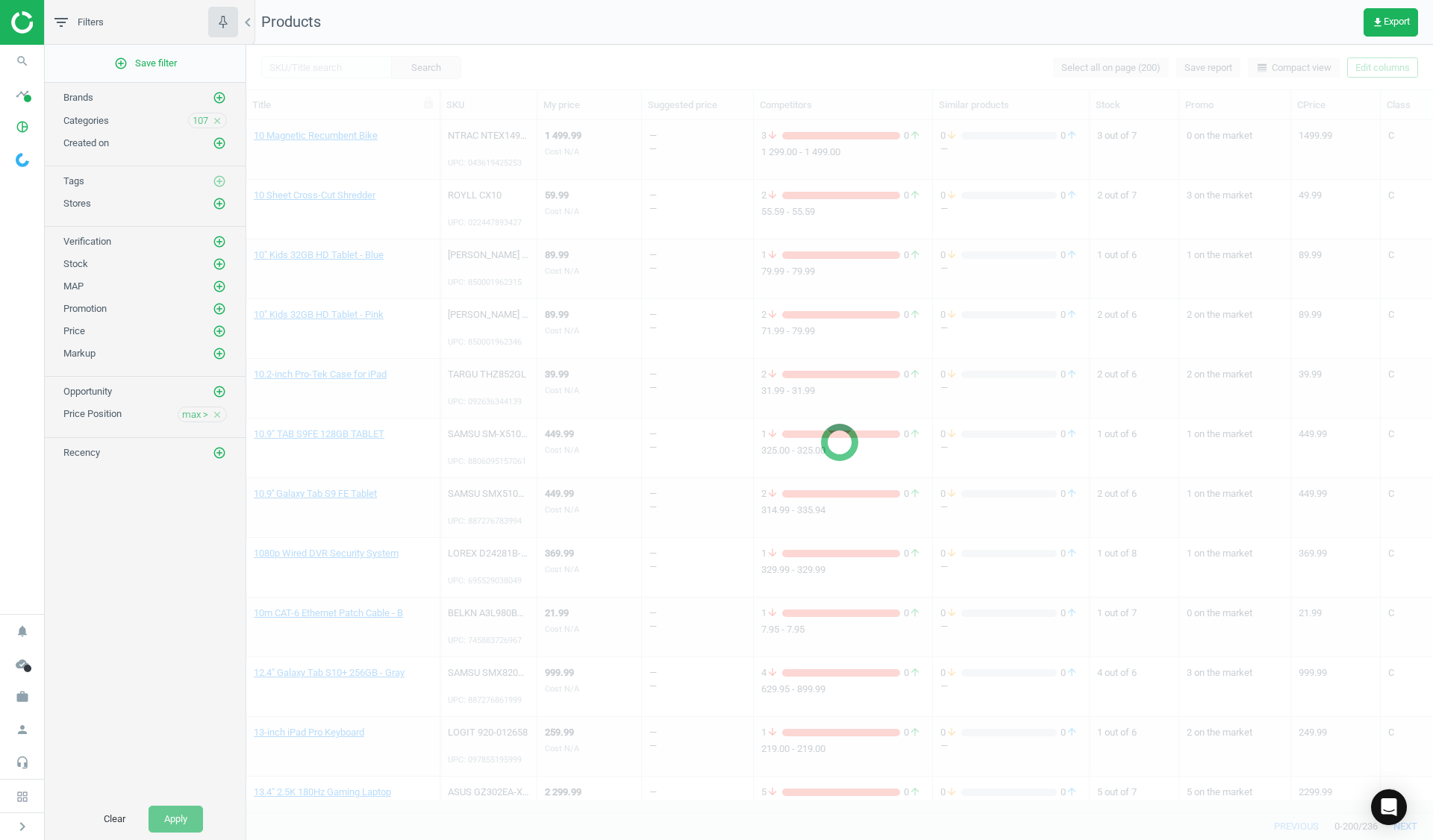
scroll to position [1707, 0]
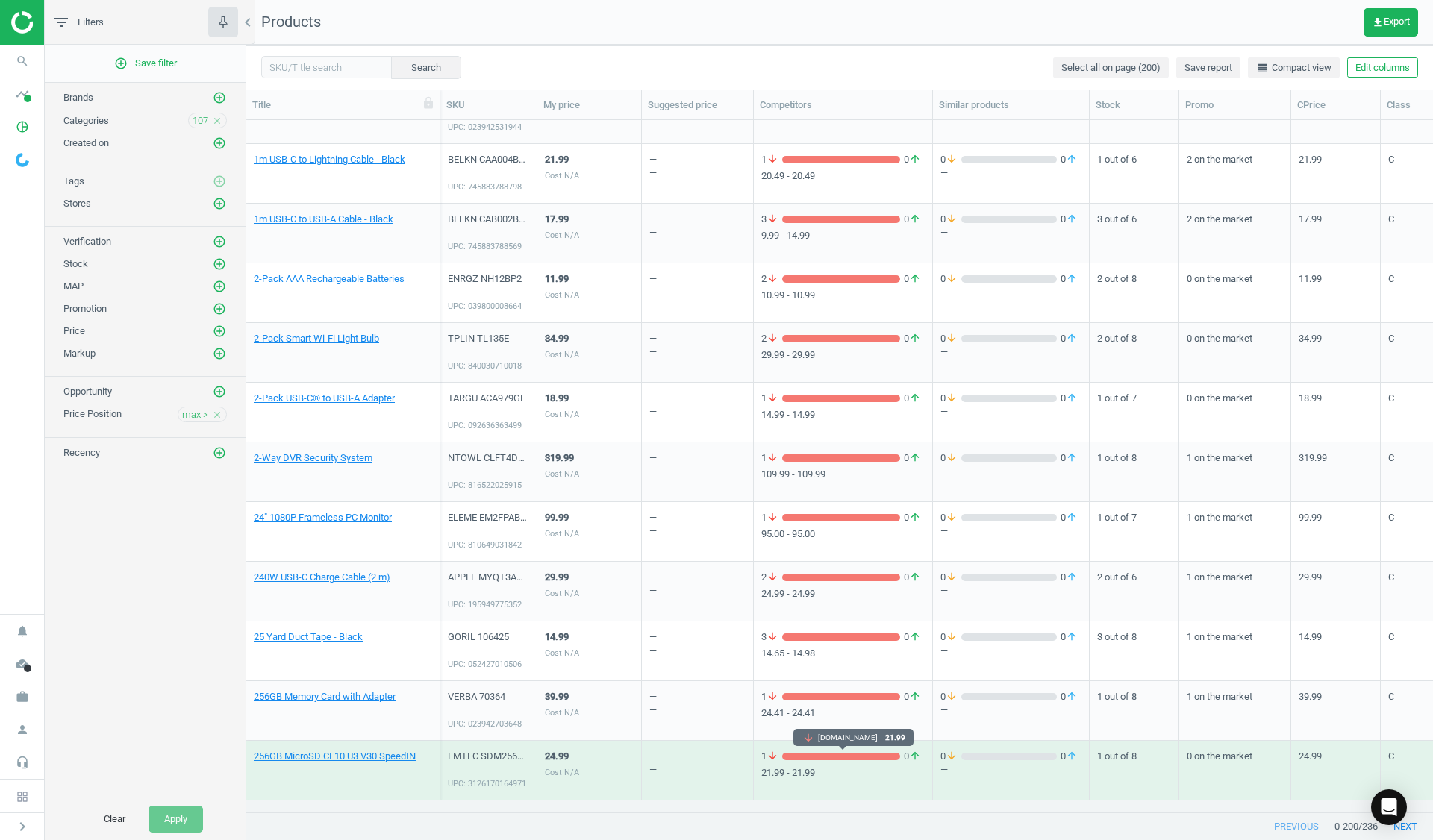
click at [854, 757] on div "grid" at bounding box center [841, 757] width 118 height 8
click at [842, 750] on div "1 arrow_downward 0 arrow_upward" at bounding box center [843, 756] width 163 height 13
click at [838, 759] on div "grid" at bounding box center [841, 757] width 118 height 8
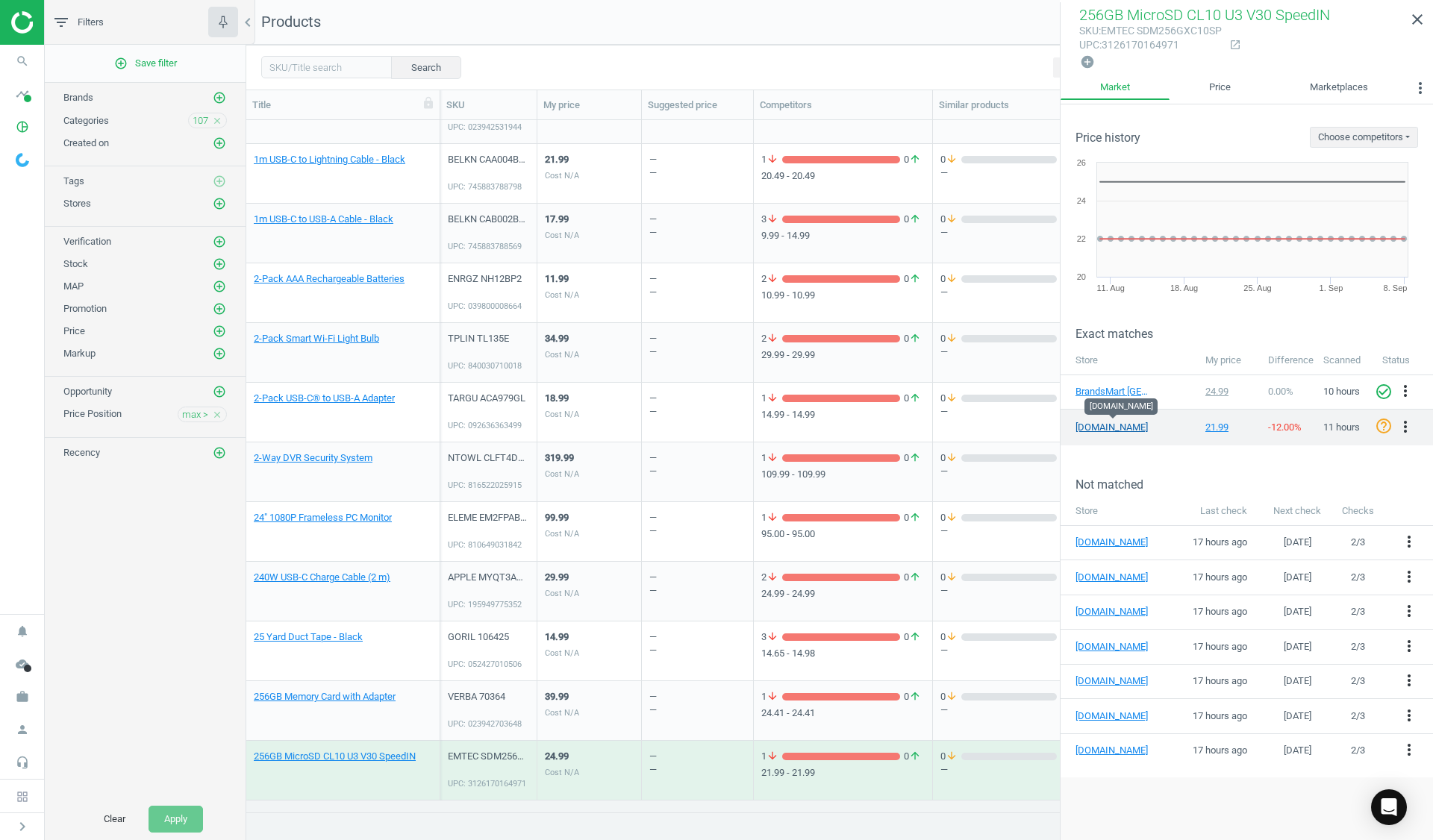
click at [1105, 428] on link "amazon.com" at bounding box center [1113, 427] width 75 height 13
